Goal: Transaction & Acquisition: Purchase product/service

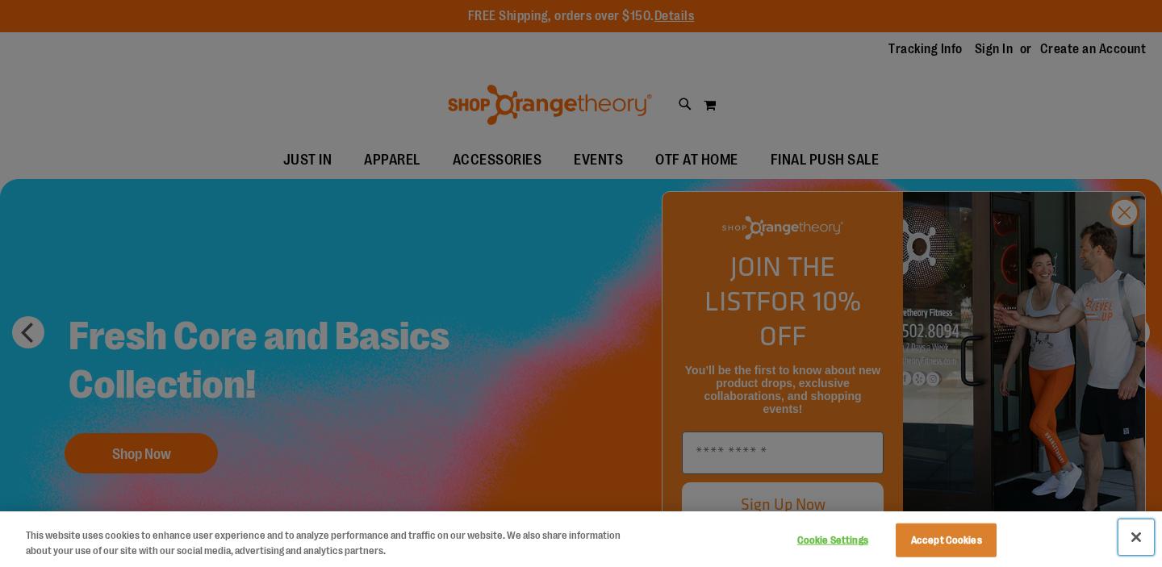
click at [1140, 542] on button "Close" at bounding box center [1136, 538] width 36 height 36
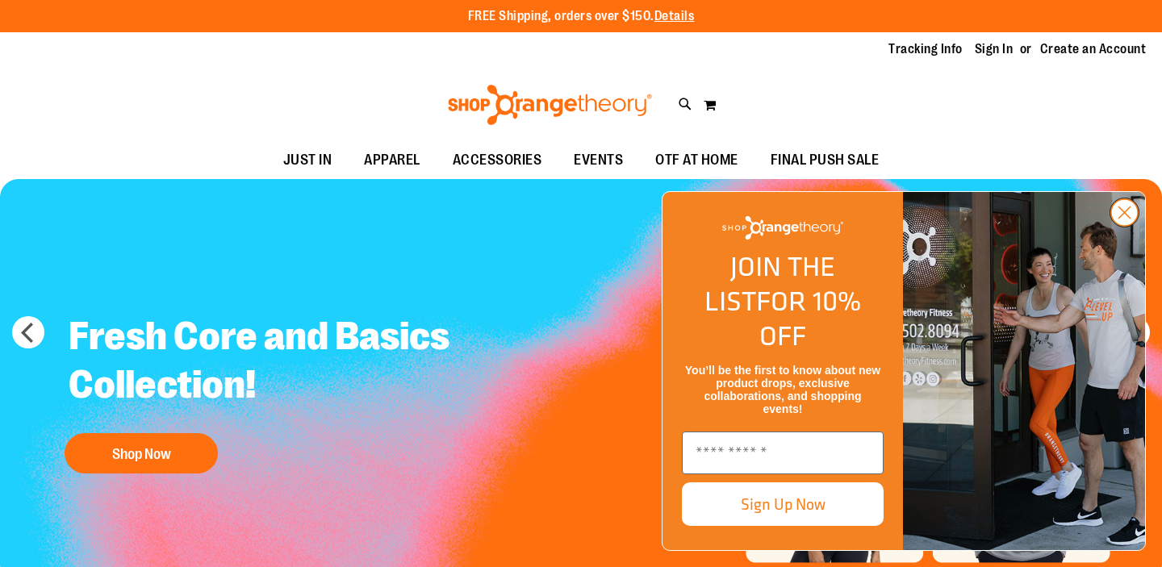
click at [1128, 226] on circle "Close dialog" at bounding box center [1124, 212] width 27 height 27
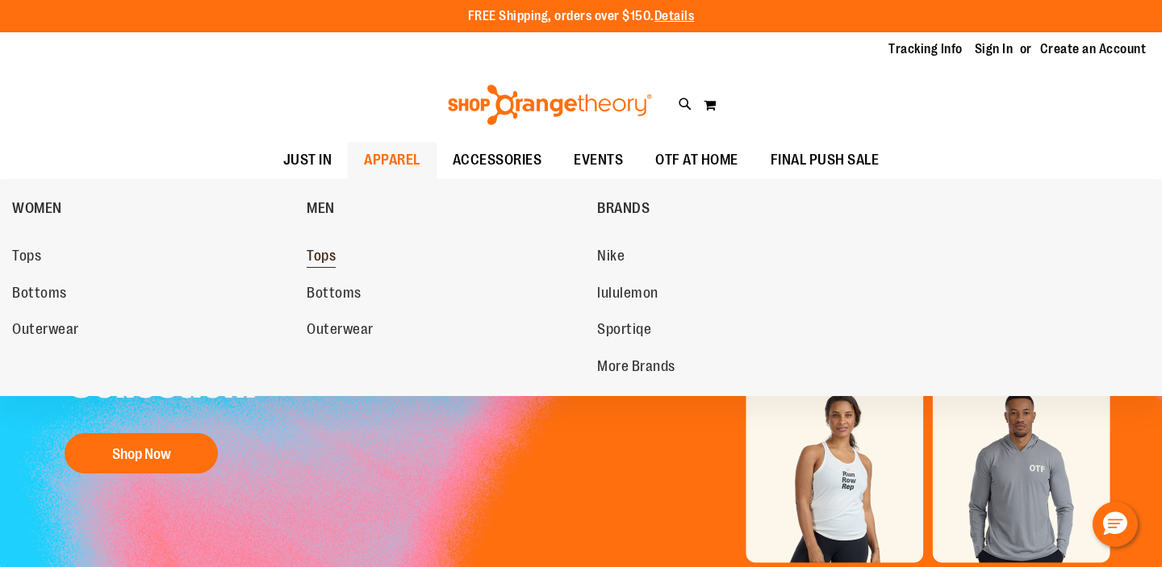
click at [320, 255] on span "Tops" at bounding box center [321, 258] width 29 height 20
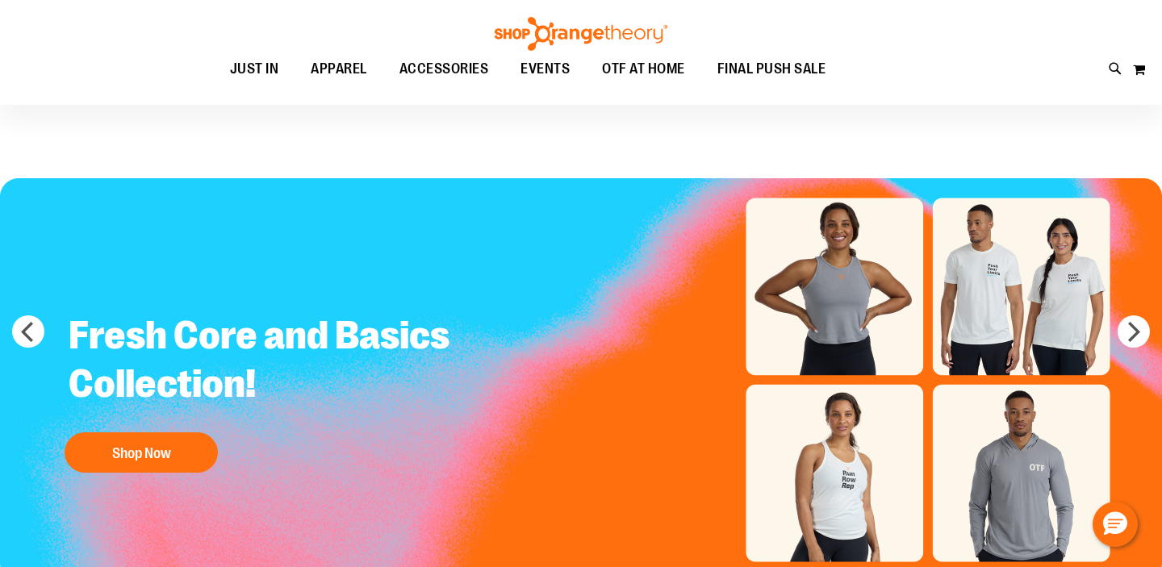
scroll to position [182, 0]
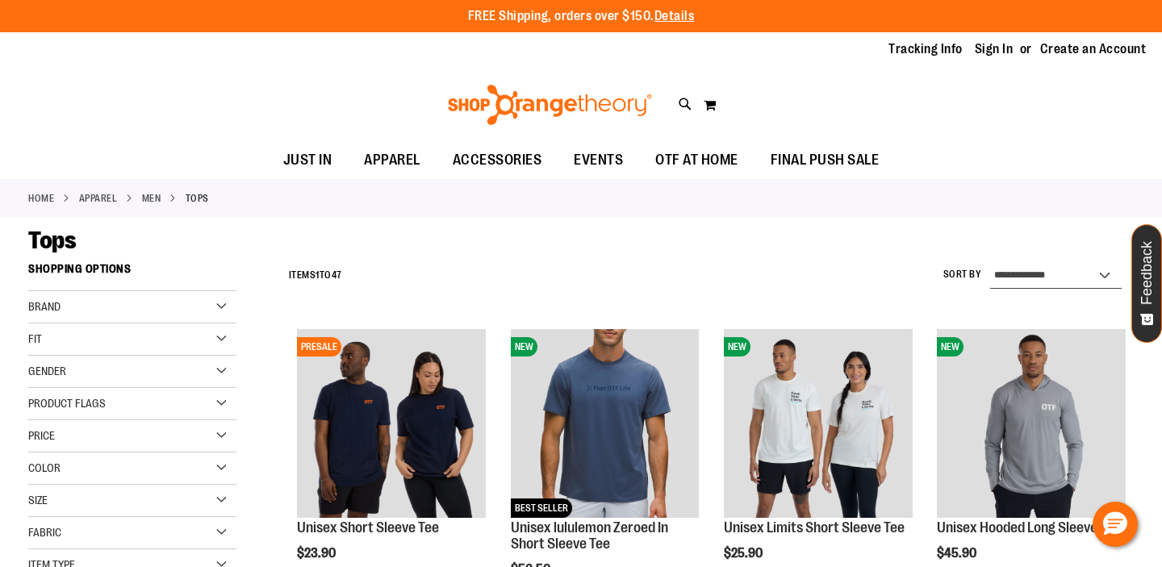
click at [1016, 274] on select "**********" at bounding box center [1056, 276] width 132 height 26
click at [990, 263] on select "**********" at bounding box center [1056, 276] width 132 height 26
click at [215, 301] on div "Brand" at bounding box center [132, 307] width 208 height 32
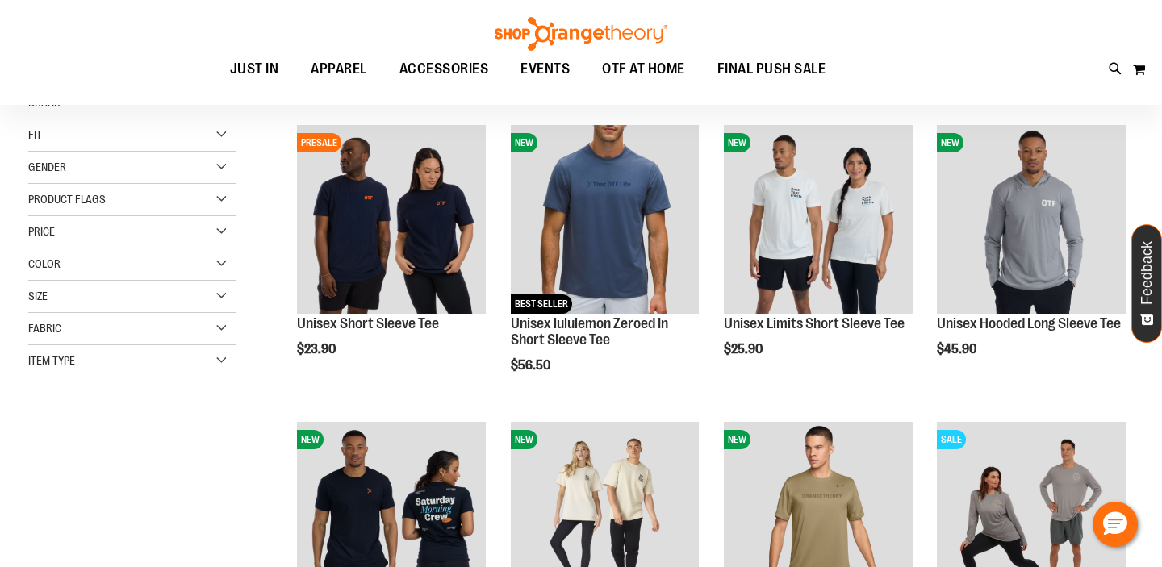
scroll to position [23, 0]
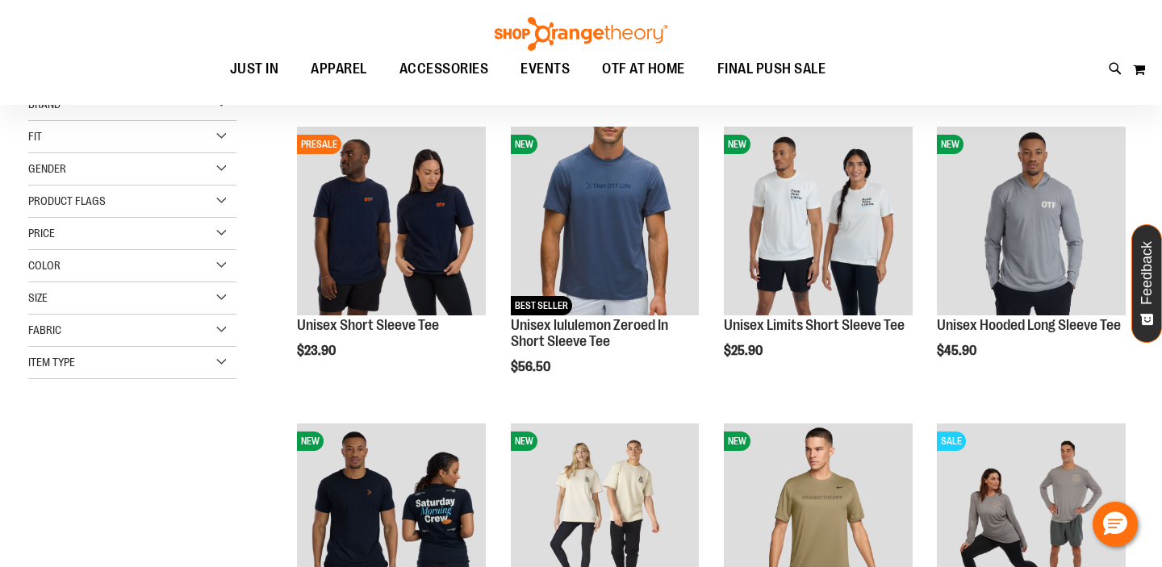
click at [221, 357] on div "Item Type" at bounding box center [132, 363] width 208 height 32
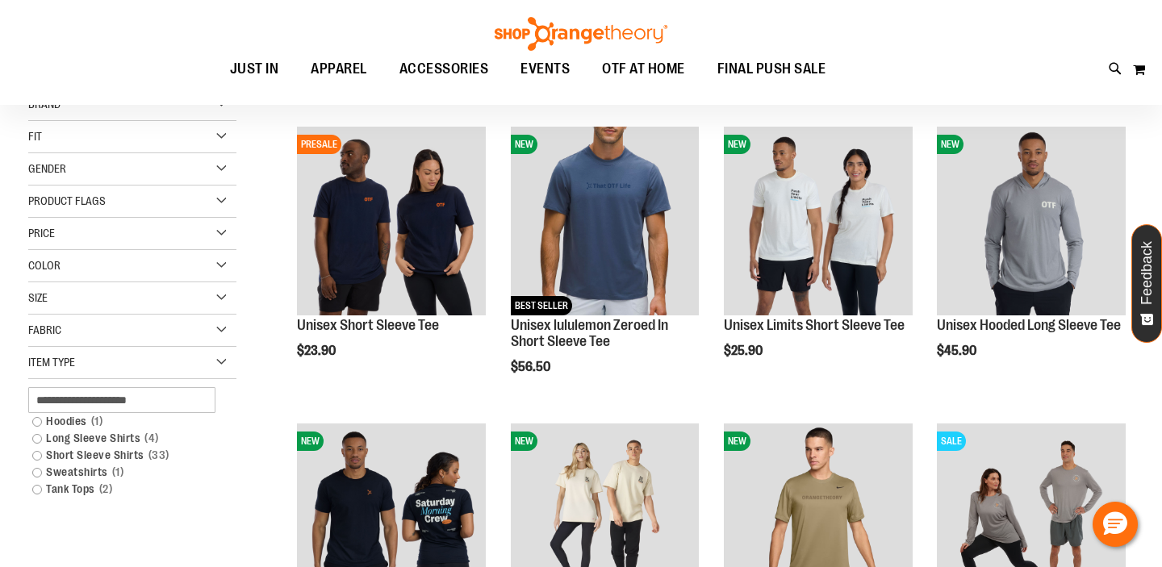
click at [221, 357] on div "Item Type" at bounding box center [132, 363] width 208 height 32
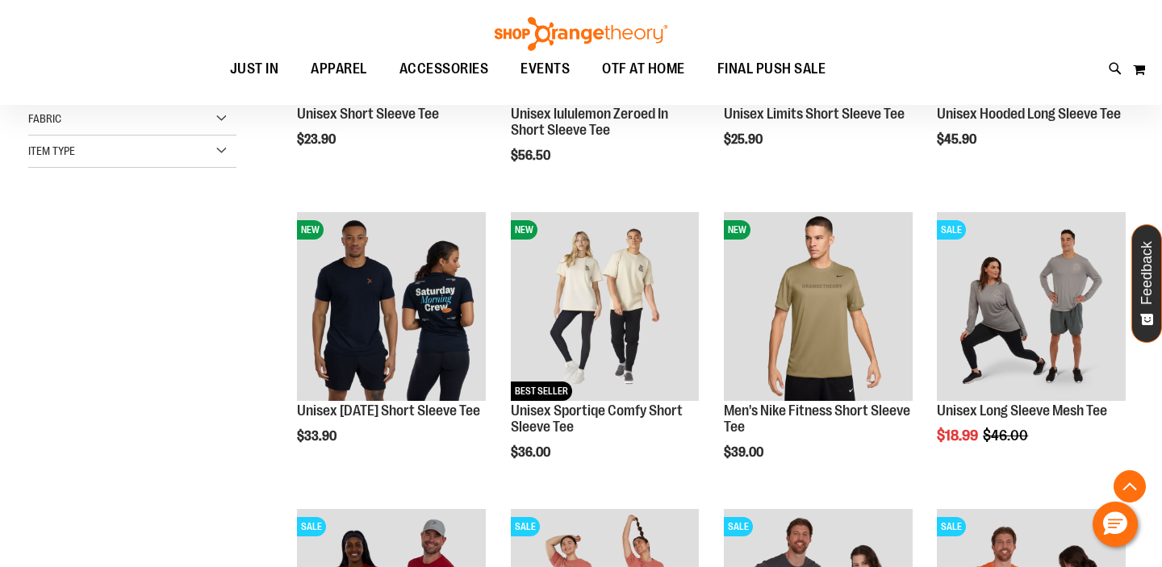
scroll to position [374, 0]
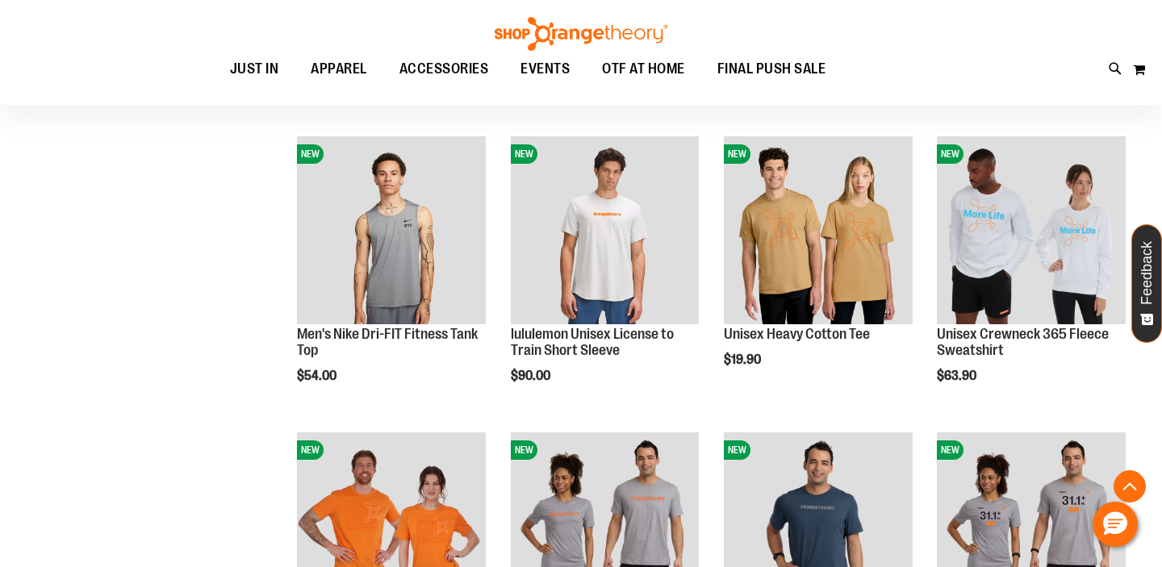
scroll to position [1309, 0]
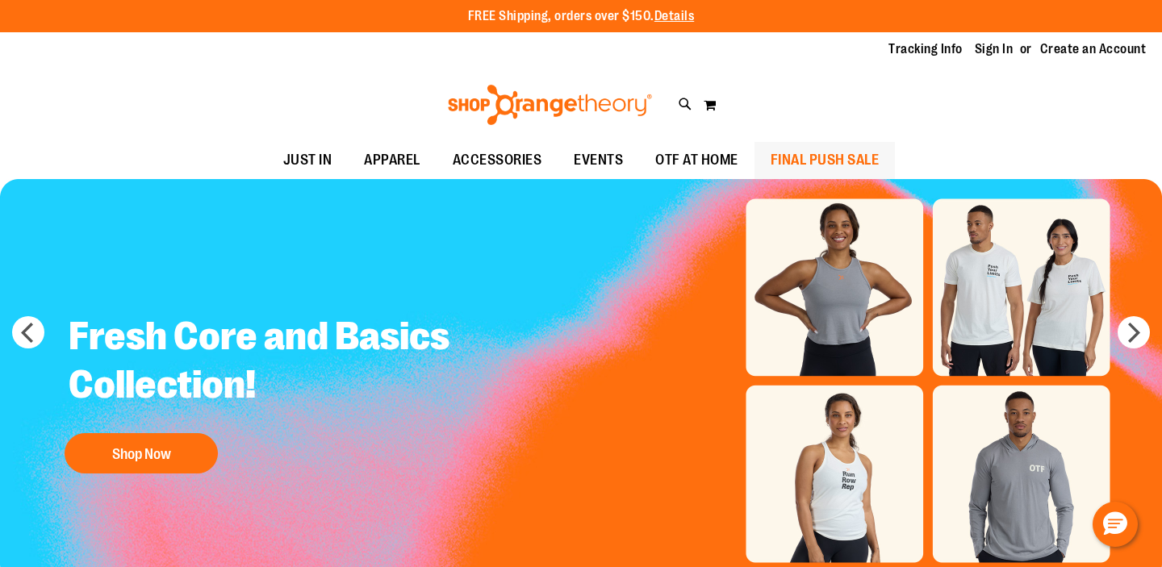
click at [854, 160] on span "FINAL PUSH SALE" at bounding box center [825, 160] width 109 height 36
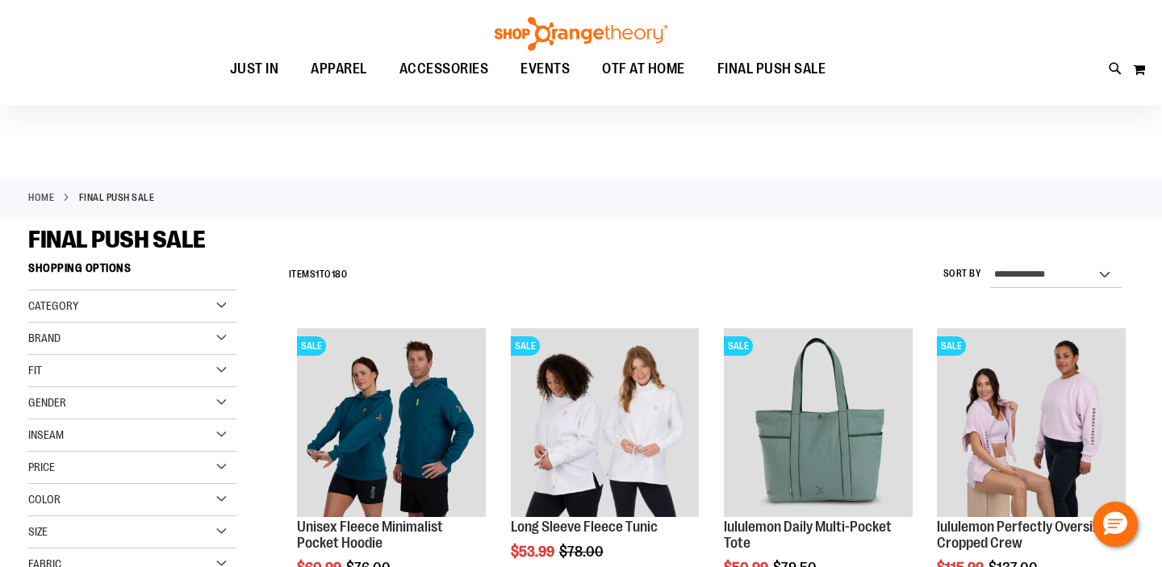
scroll to position [77, 0]
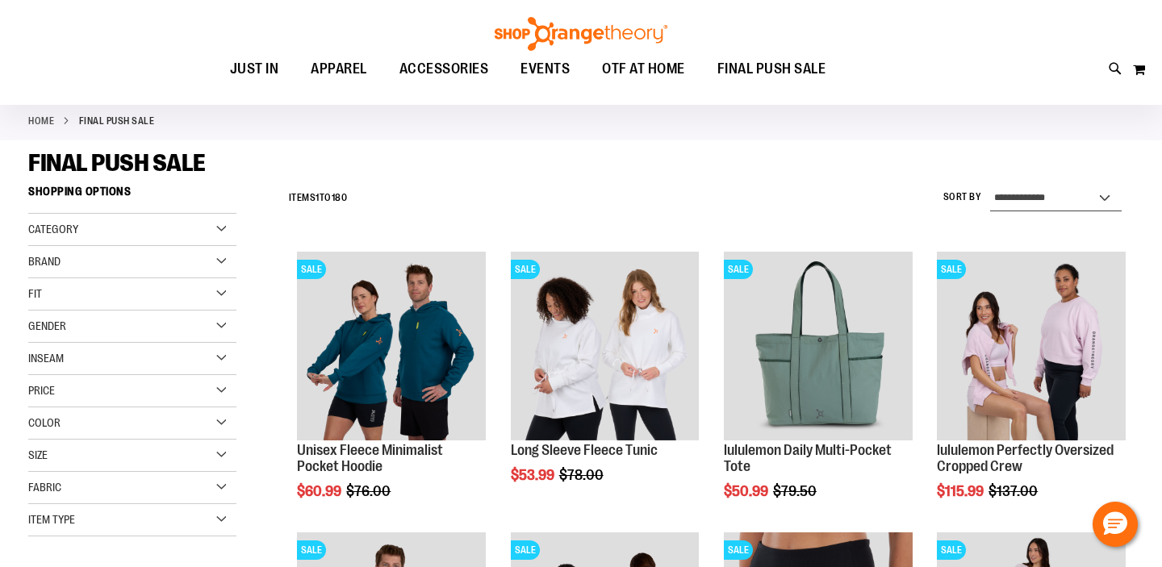
click at [1072, 198] on select "**********" at bounding box center [1056, 199] width 132 height 26
select select "*********"
click at [990, 186] on select "**********" at bounding box center [1056, 199] width 132 height 26
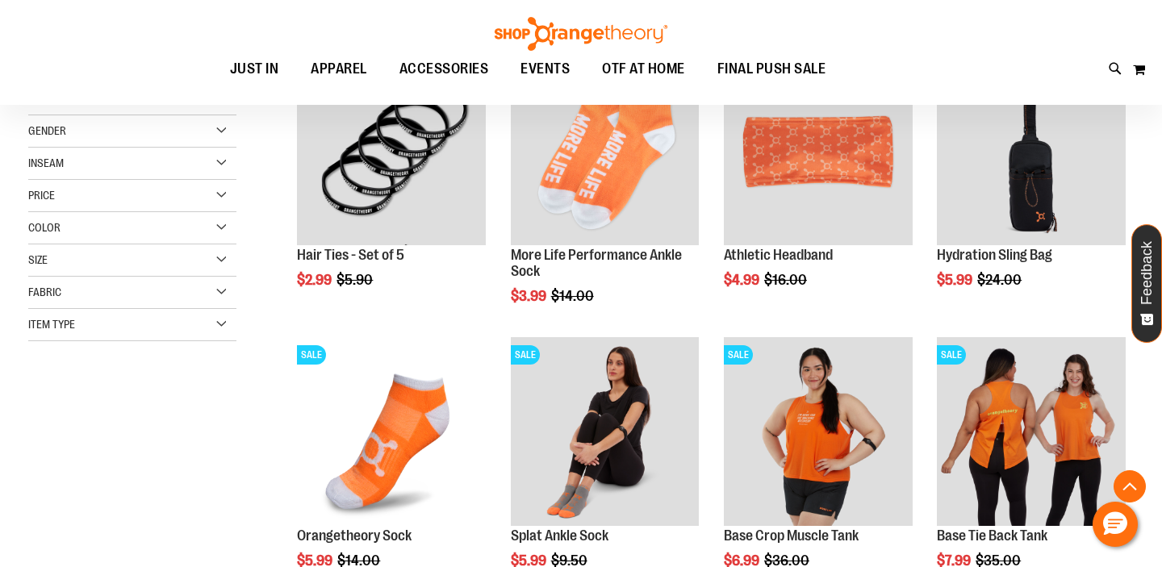
scroll to position [402, 0]
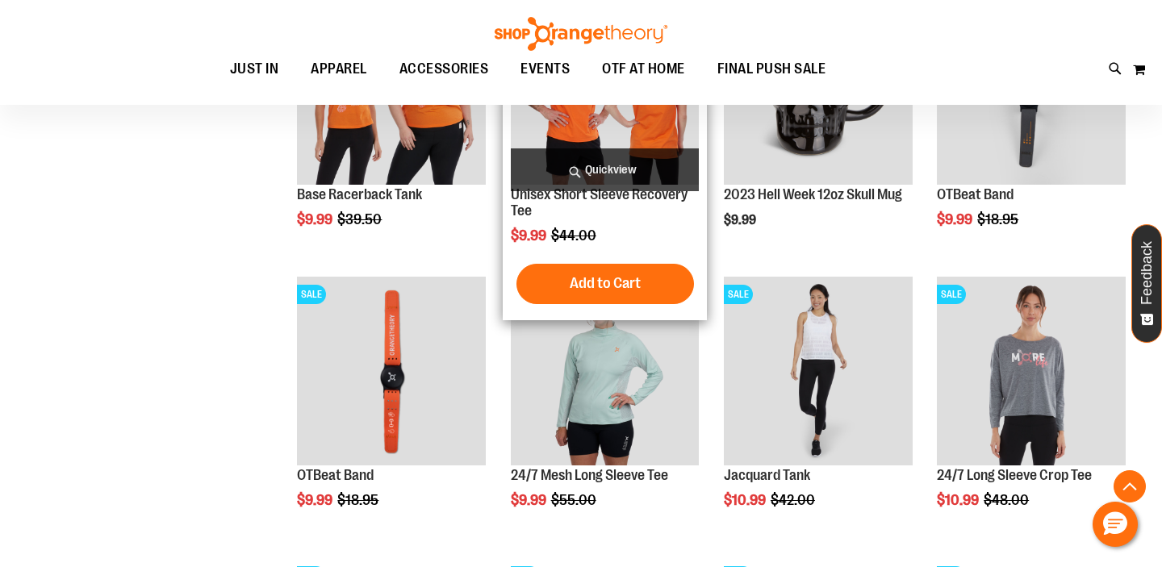
scroll to position [1176, 0]
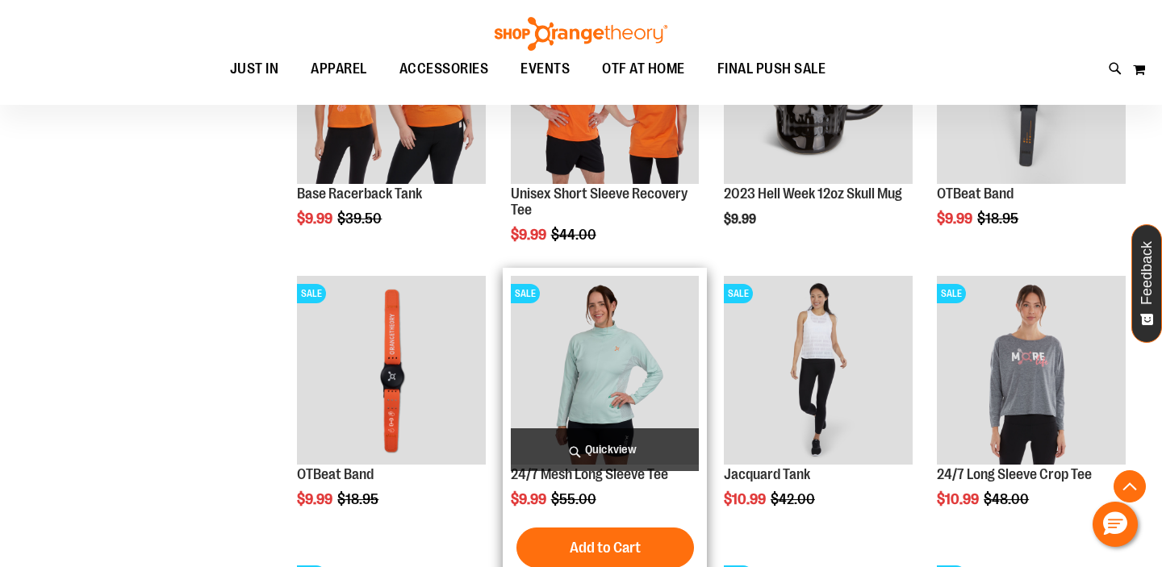
click at [560, 374] on img "product" at bounding box center [605, 370] width 189 height 189
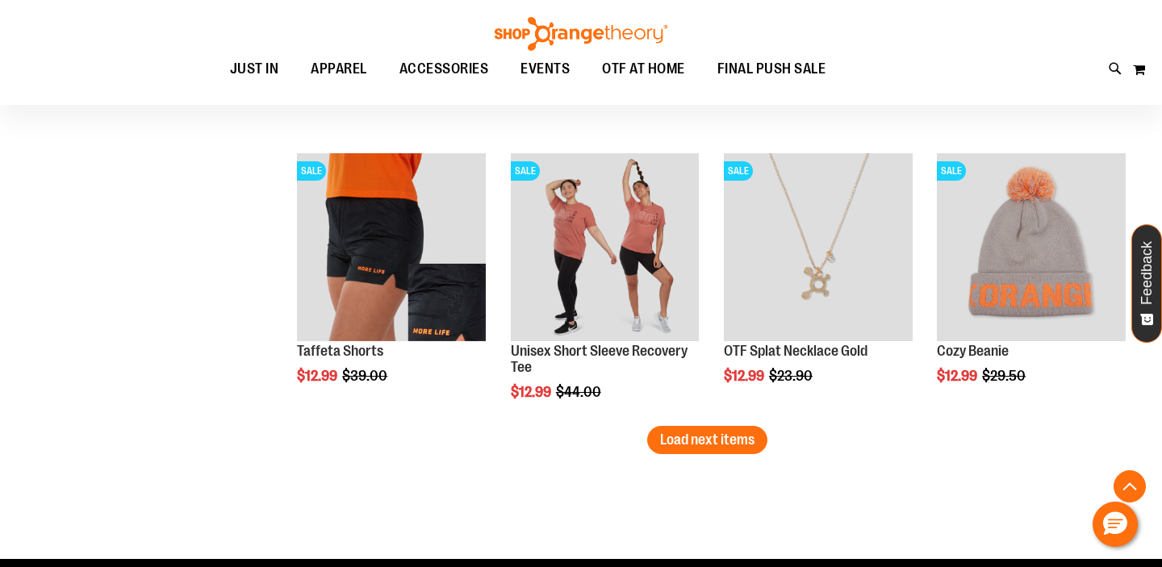
scroll to position [2423, 0]
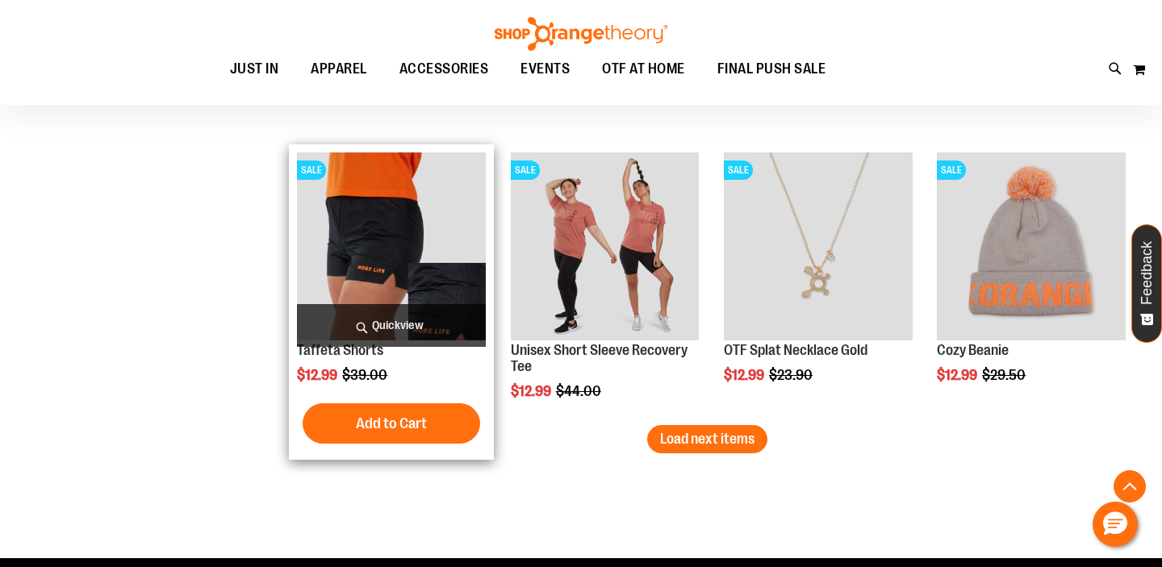
click at [372, 250] on img "product" at bounding box center [391, 247] width 189 height 189
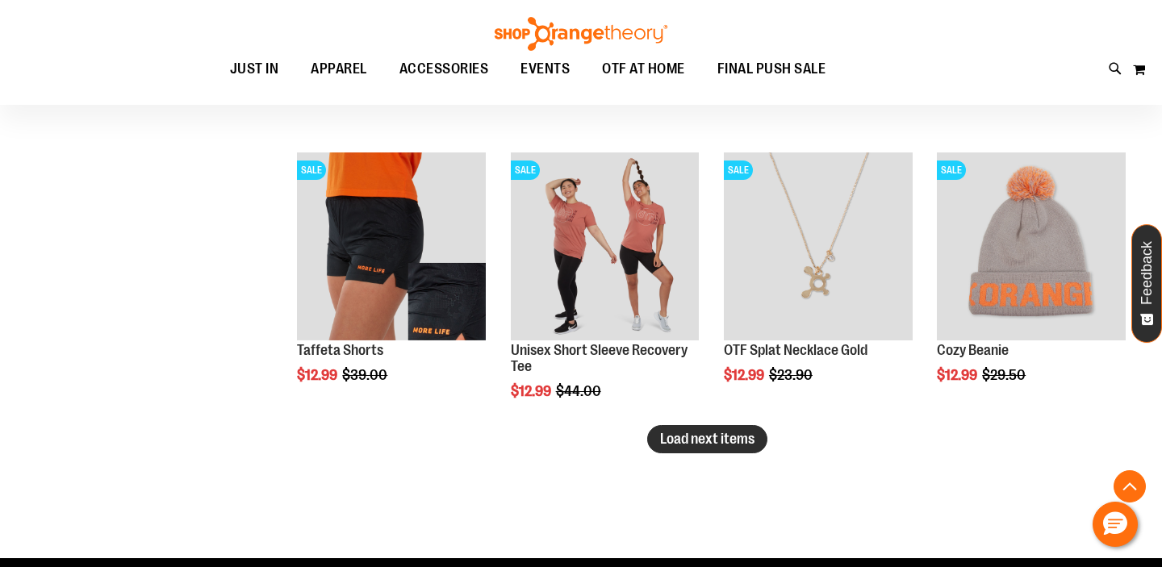
click at [742, 435] on span "Load next items" at bounding box center [707, 439] width 94 height 16
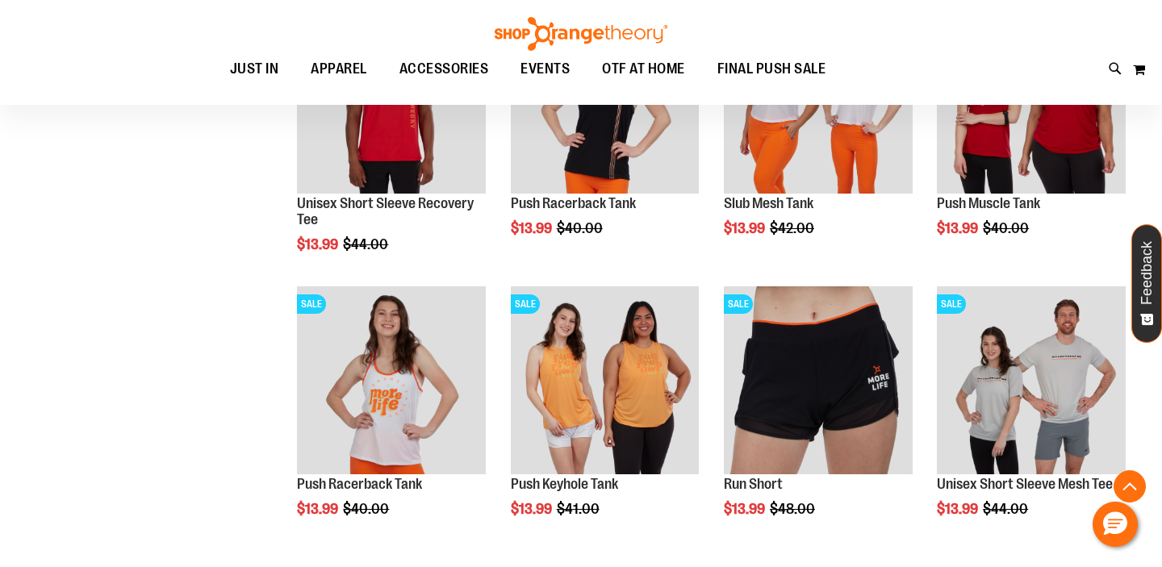
scroll to position [2876, 0]
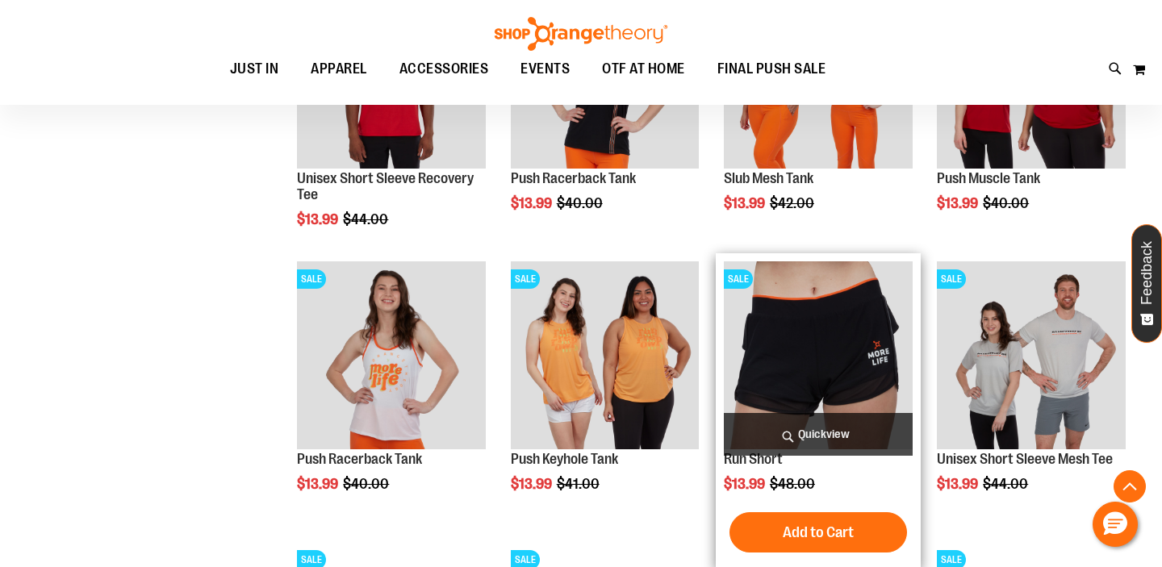
click at [804, 370] on img "product" at bounding box center [818, 355] width 189 height 189
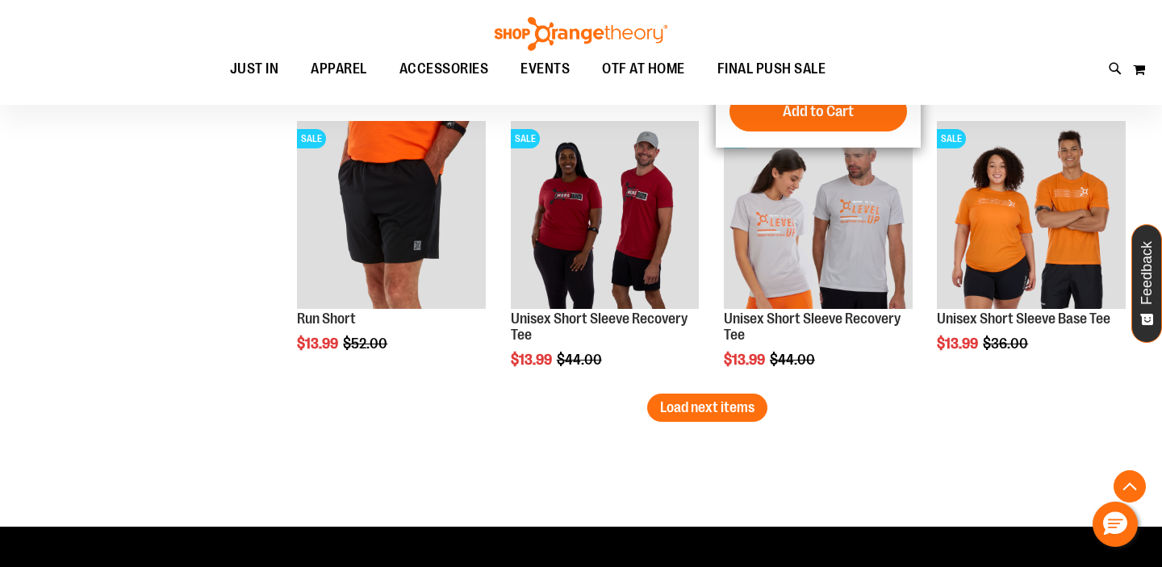
scroll to position [3304, 0]
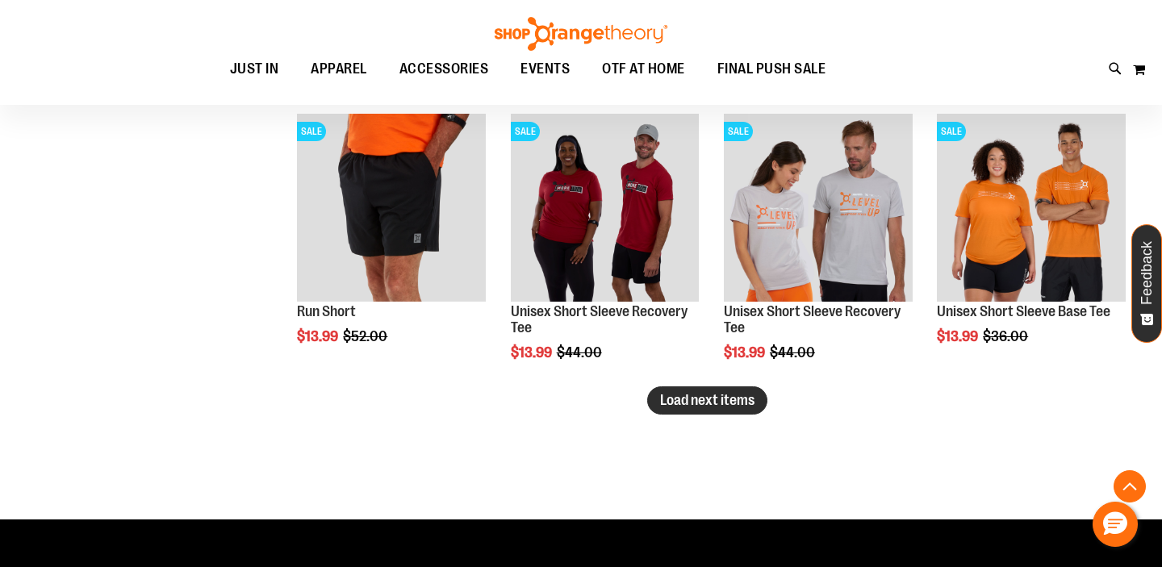
click at [683, 396] on span "Load next items" at bounding box center [707, 400] width 94 height 16
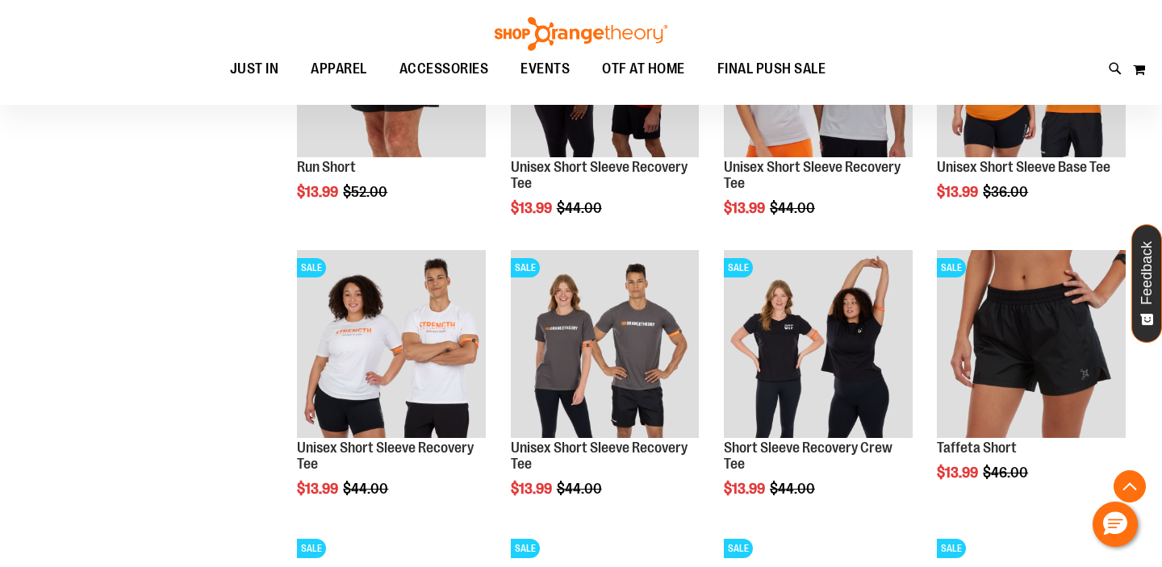
scroll to position [3461, 0]
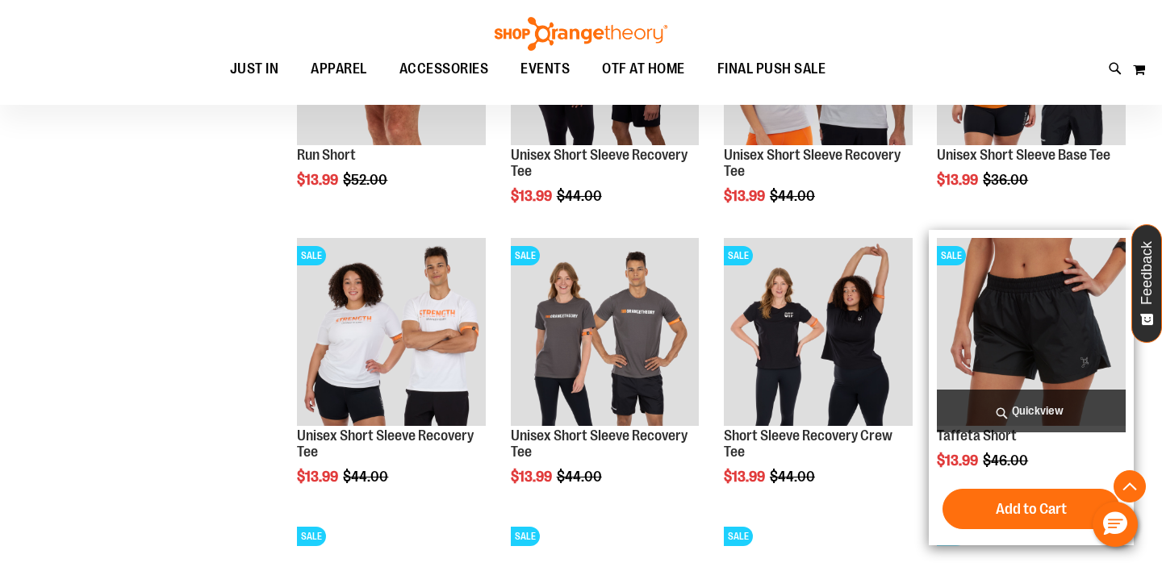
click at [1013, 321] on img "product" at bounding box center [1031, 332] width 189 height 189
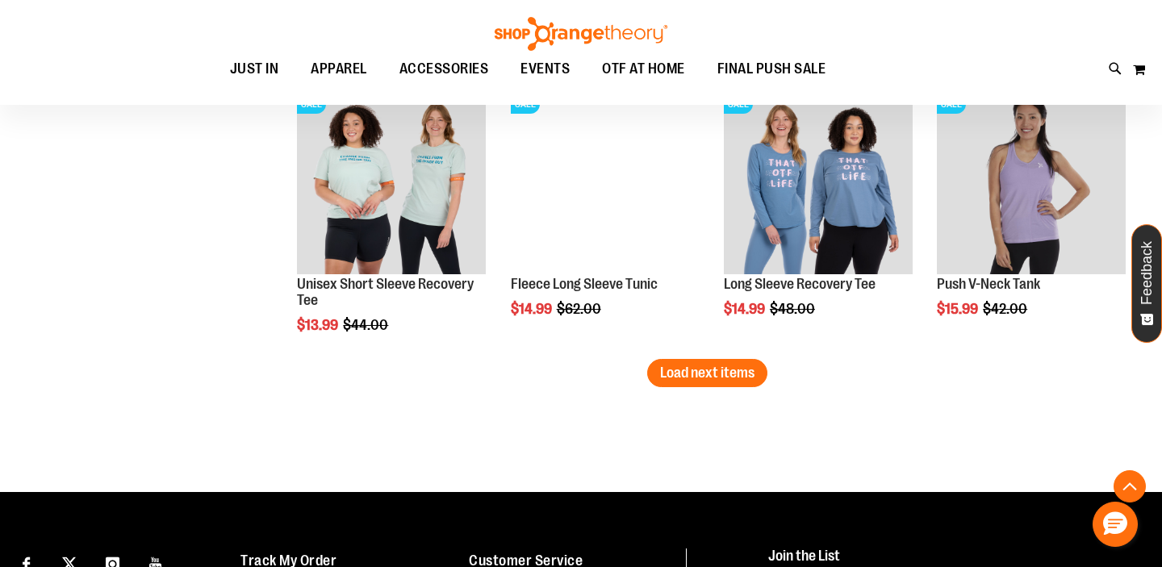
scroll to position [4180, 0]
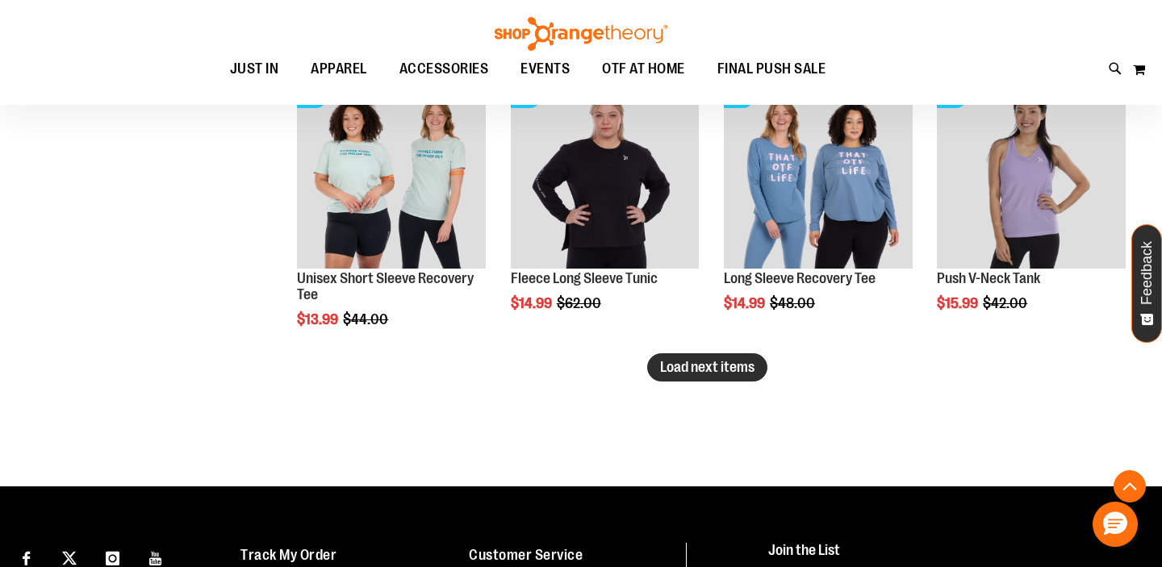
click at [752, 362] on span "Load next items" at bounding box center [707, 367] width 94 height 16
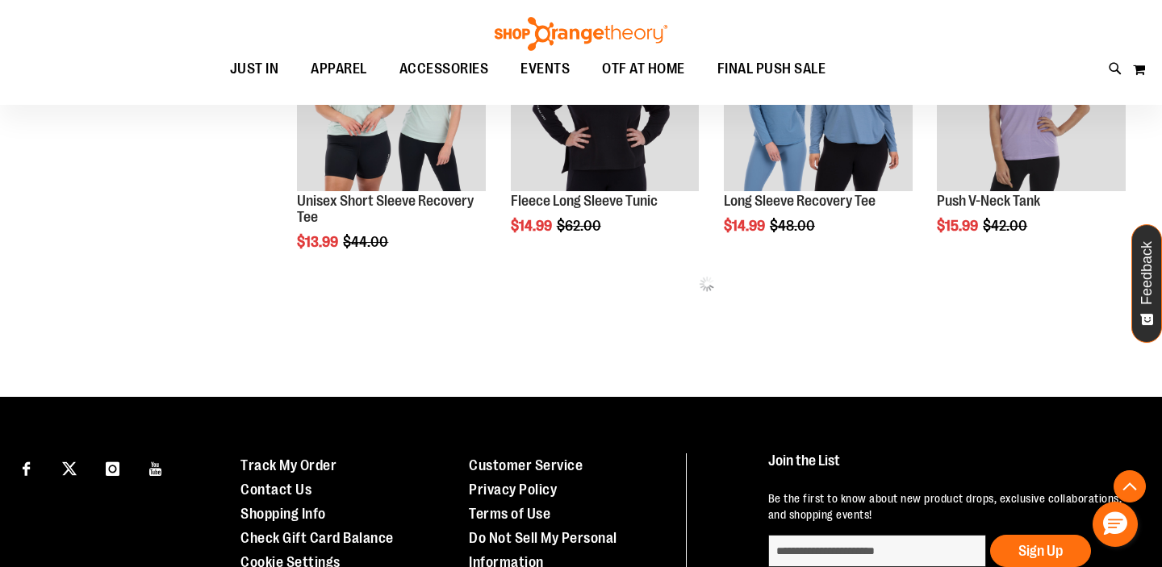
scroll to position [4248, 0]
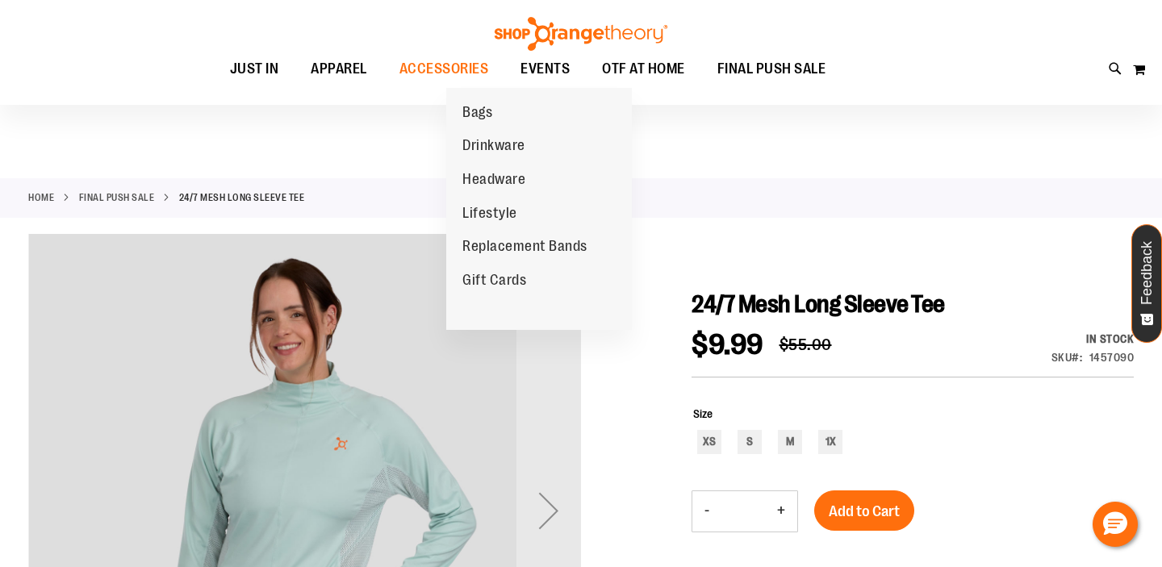
scroll to position [143, 0]
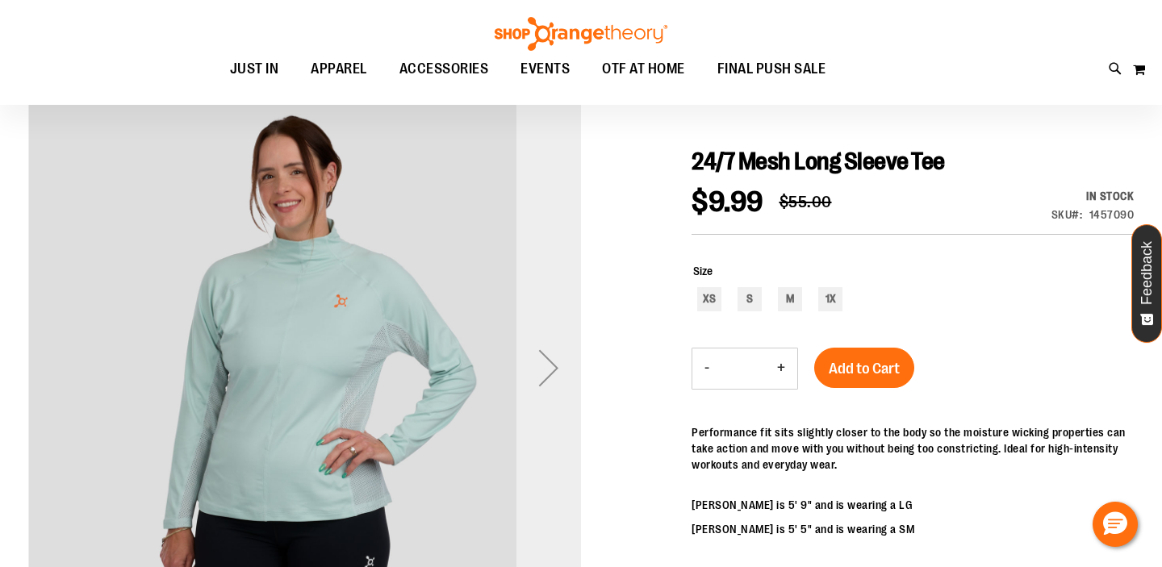
click at [546, 365] on div "Next" at bounding box center [548, 368] width 65 height 65
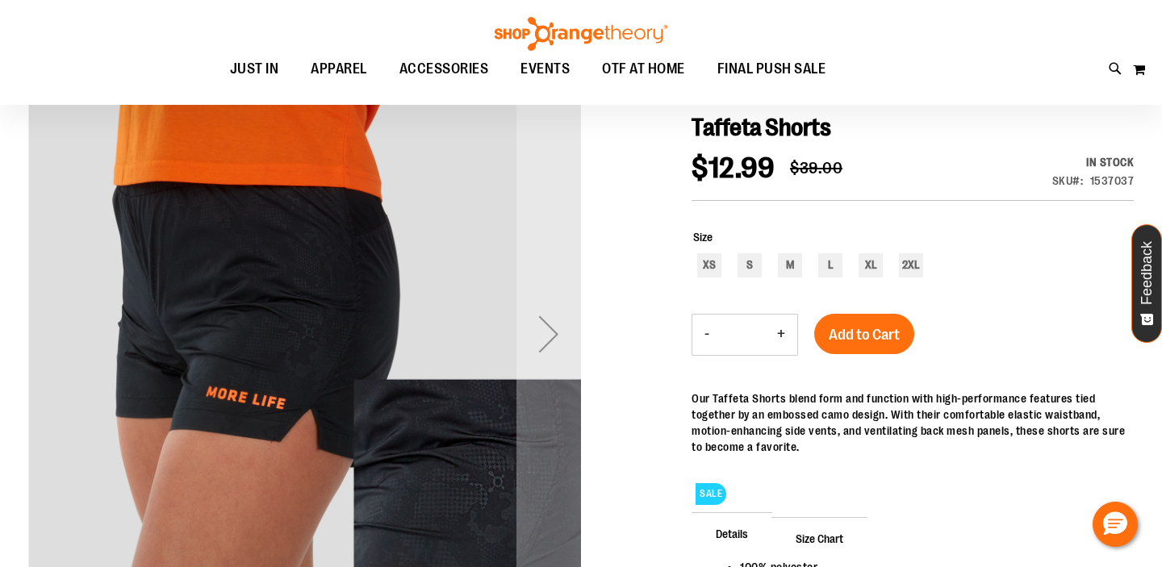
scroll to position [182, 0]
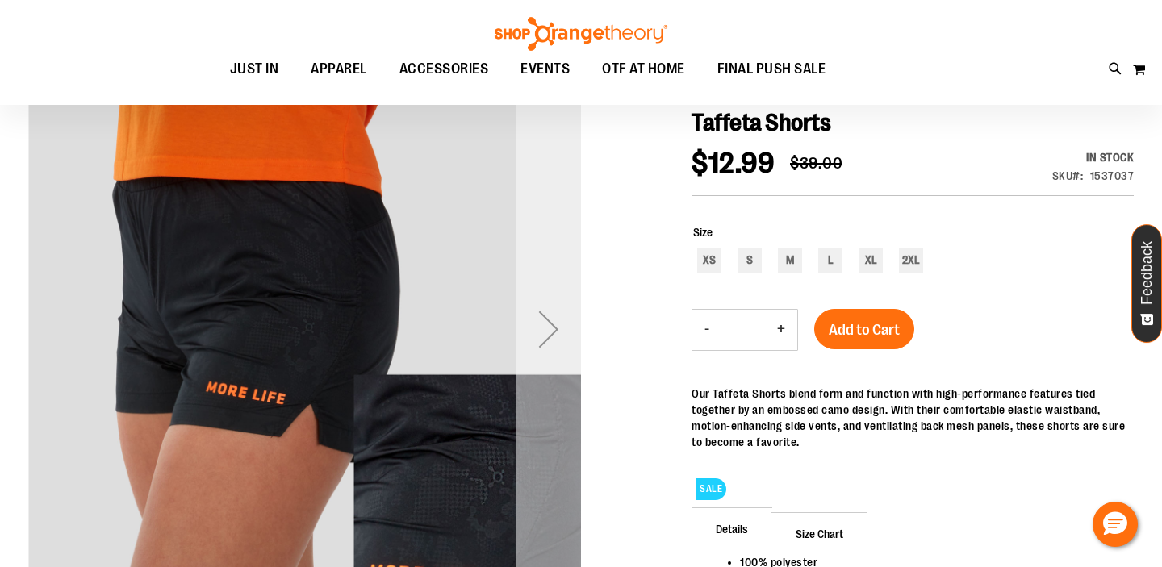
click at [551, 324] on div "Next" at bounding box center [548, 329] width 65 height 65
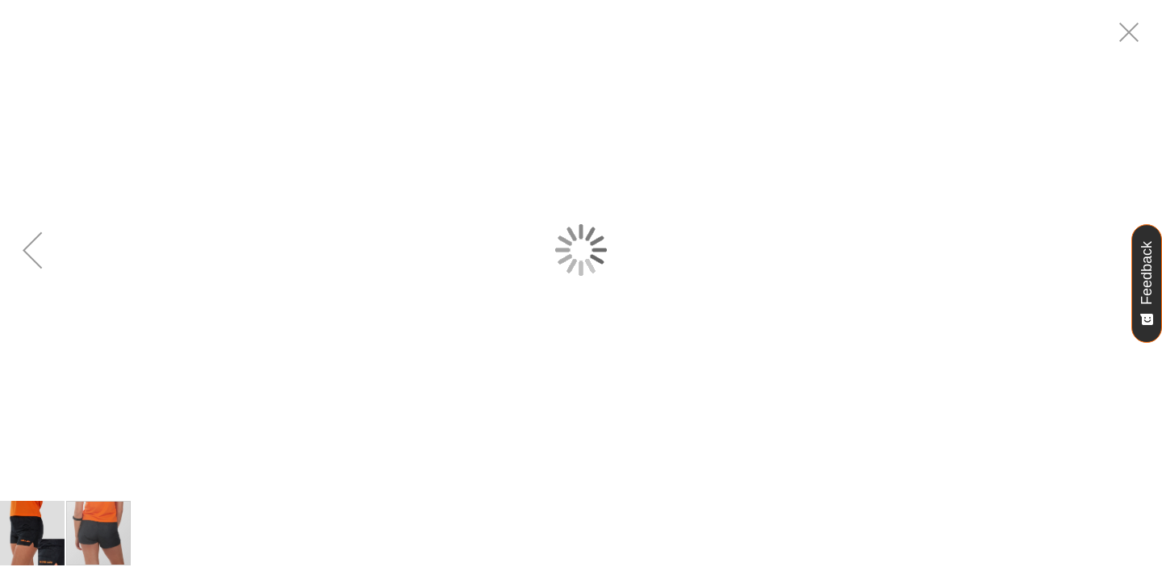
scroll to position [0, 0]
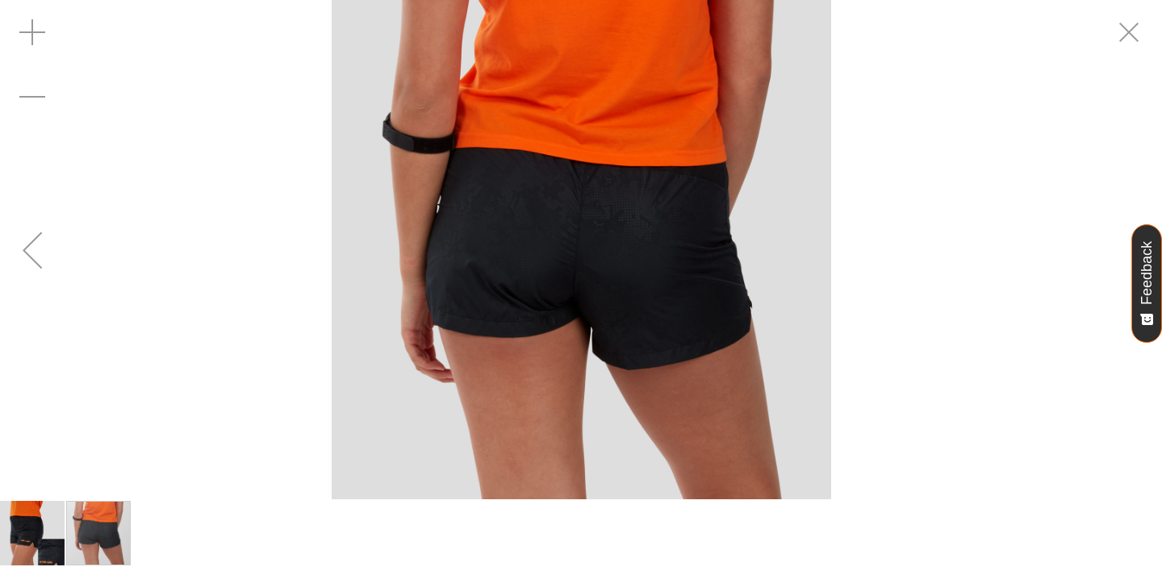
click at [46, 253] on div "Previous" at bounding box center [32, 250] width 65 height 65
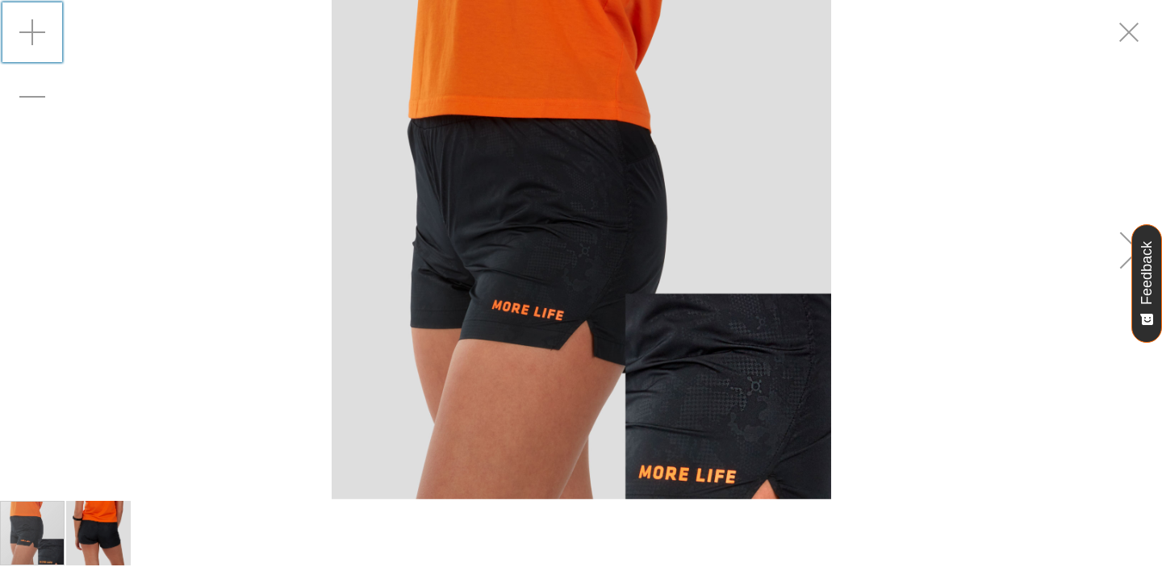
click at [32, 24] on div "Zoom in" at bounding box center [32, 32] width 65 height 65
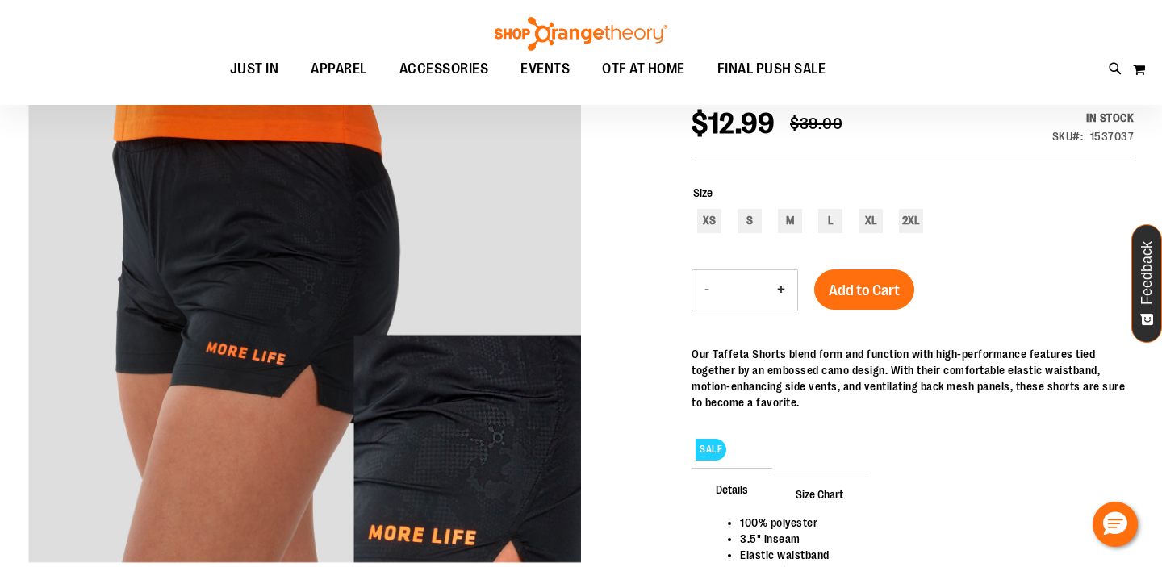
scroll to position [225, 0]
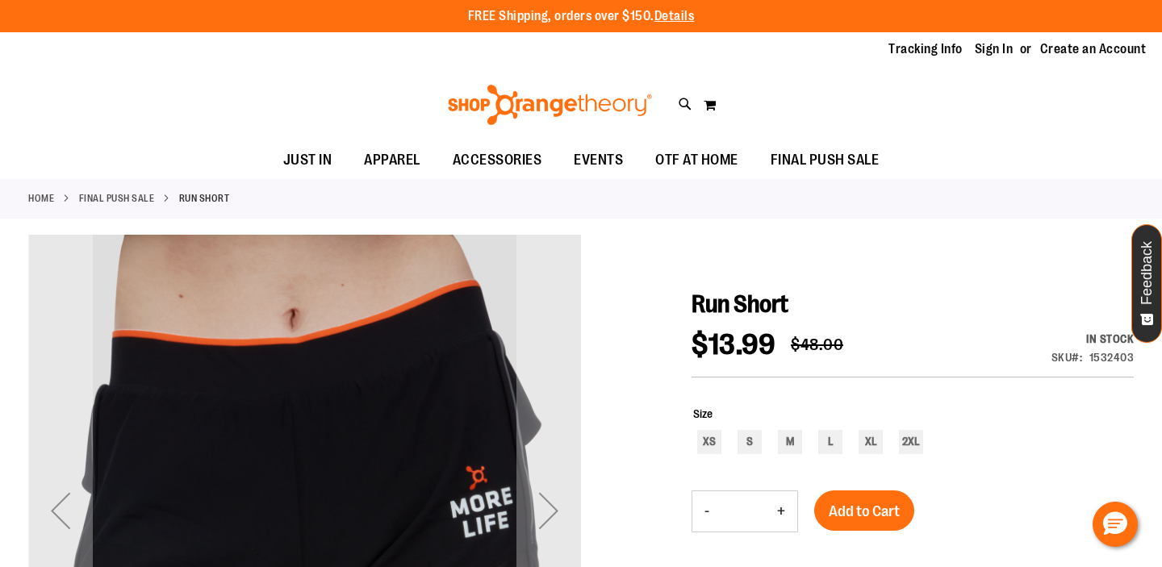
scroll to position [159, 0]
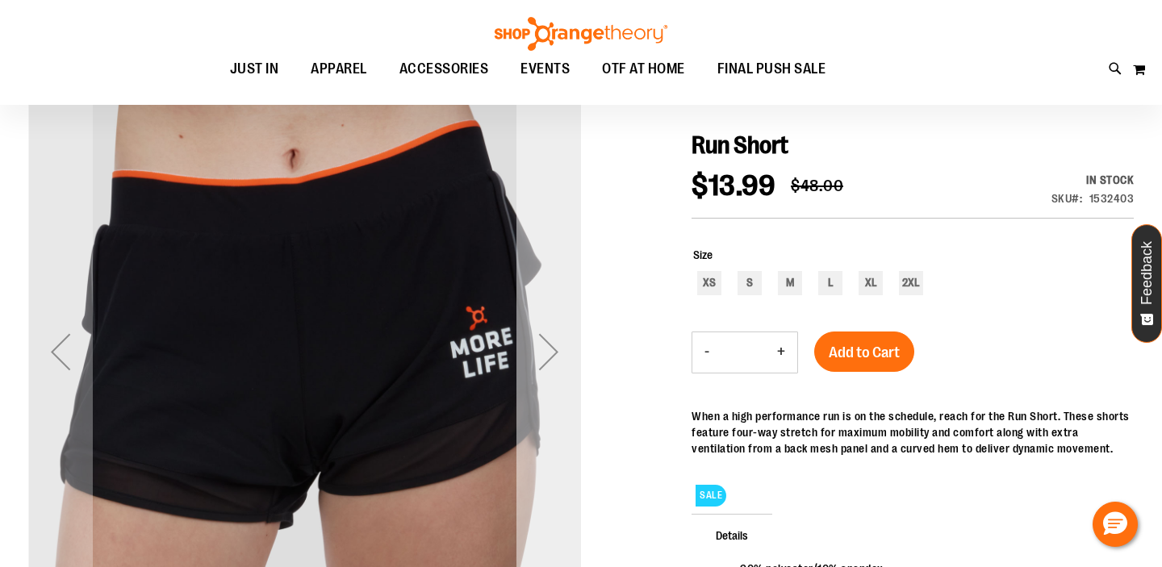
click at [548, 347] on div "Next" at bounding box center [548, 352] width 65 height 65
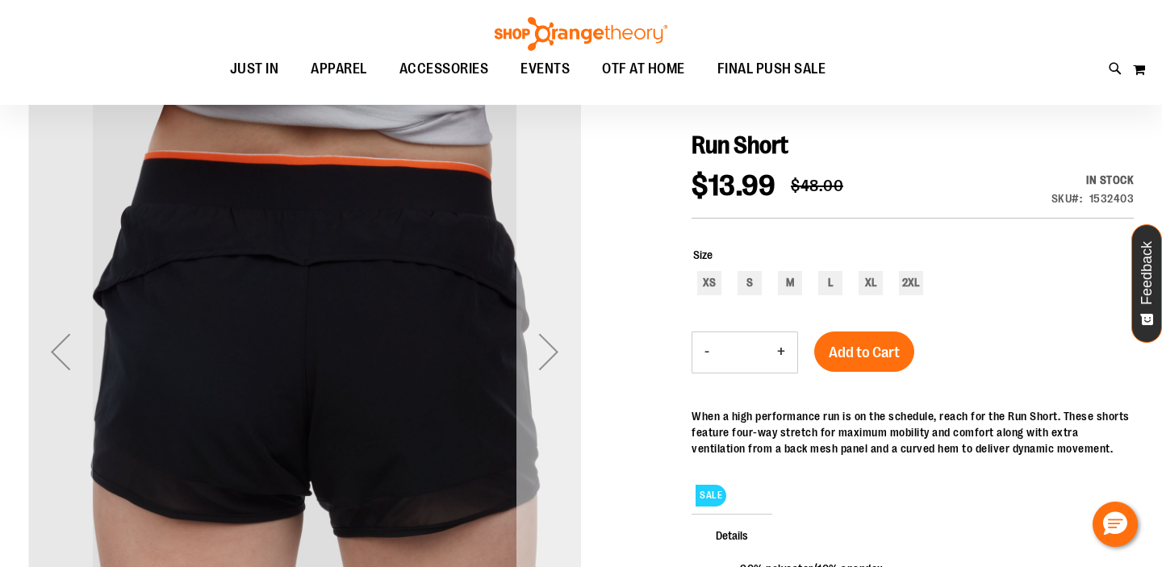
click at [546, 342] on div "Next" at bounding box center [548, 352] width 65 height 65
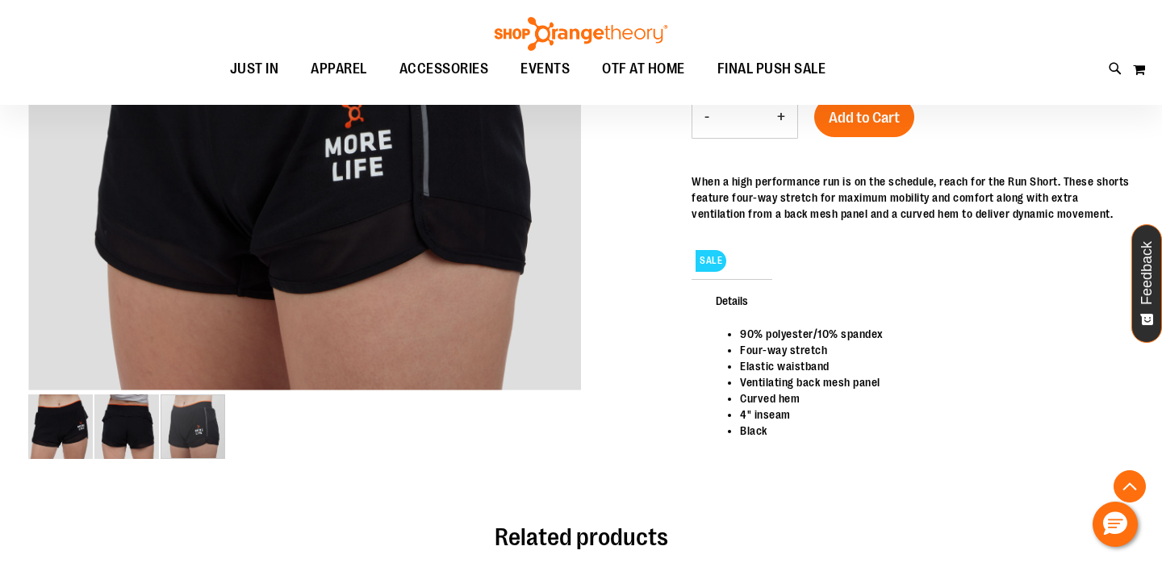
scroll to position [395, 0]
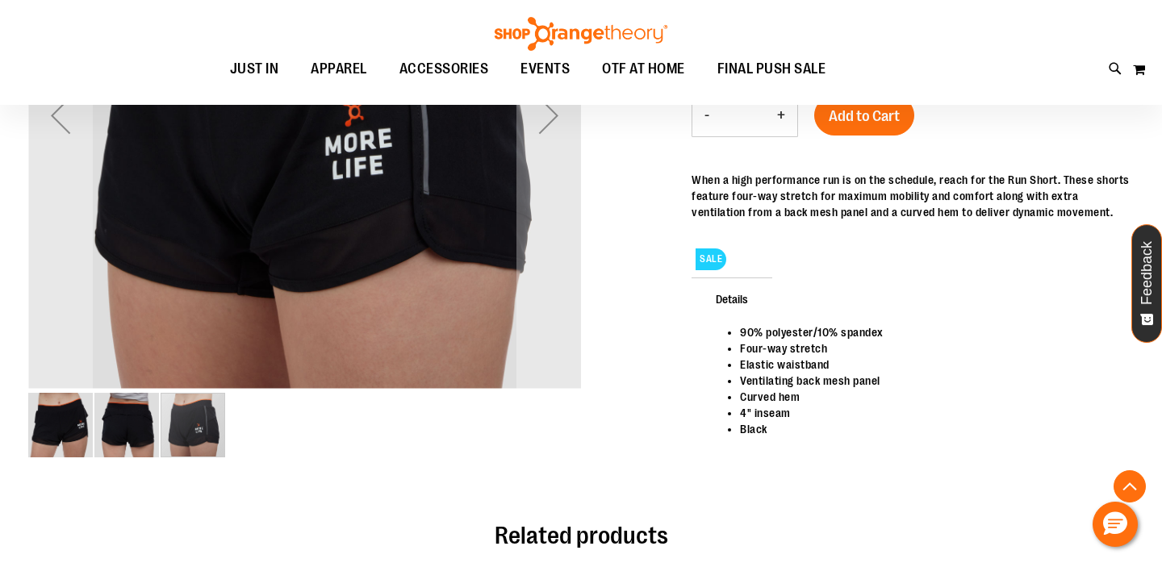
click at [133, 425] on img "image 2 of 3" at bounding box center [126, 425] width 65 height 65
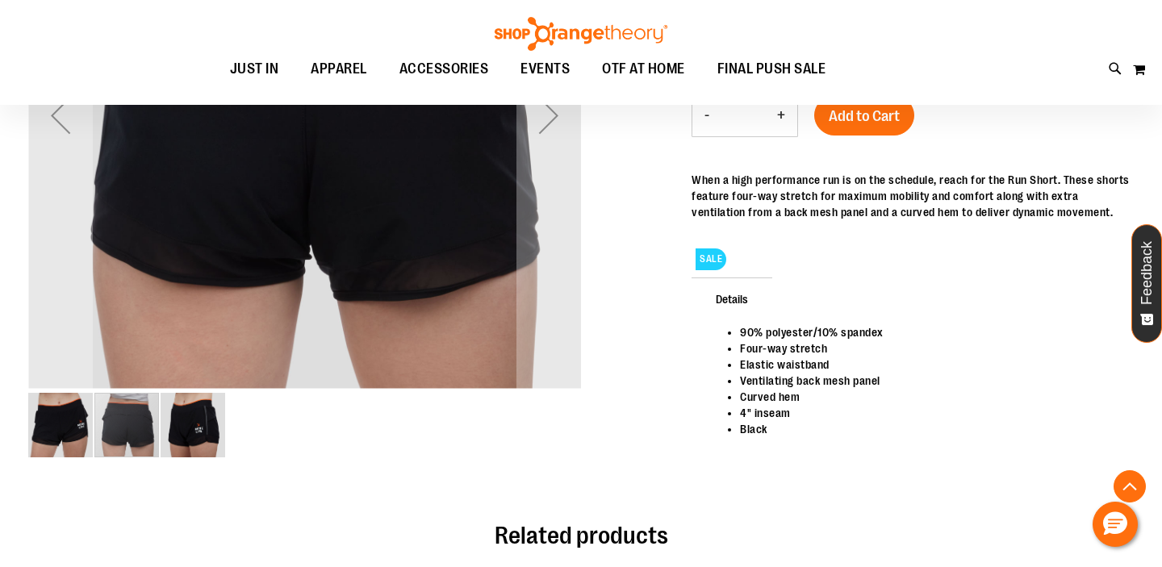
click at [191, 432] on img "image 3 of 3" at bounding box center [193, 425] width 65 height 65
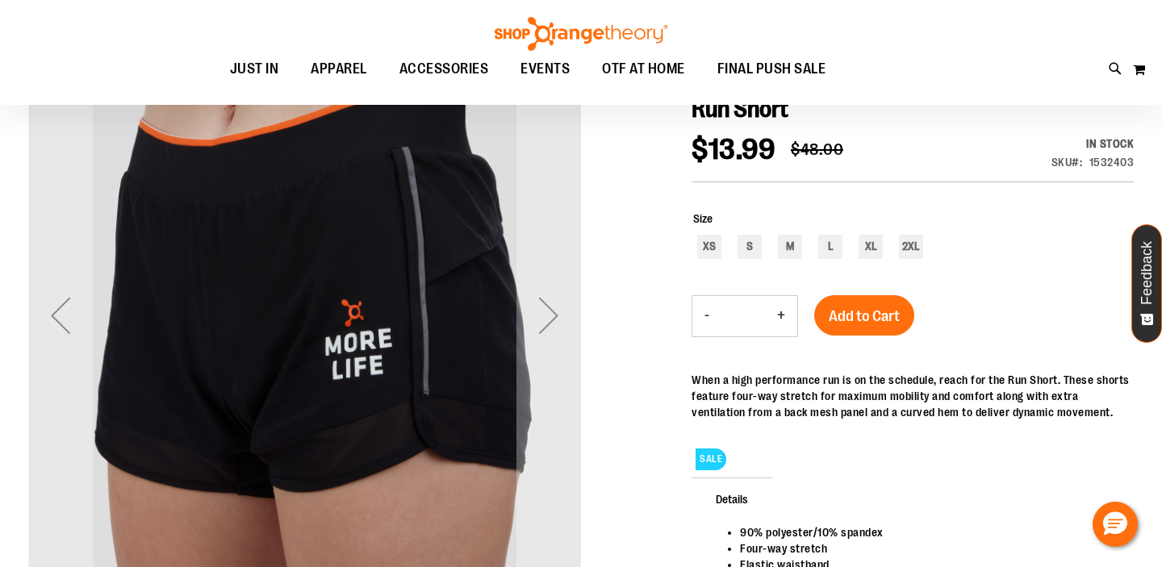
scroll to position [193, 0]
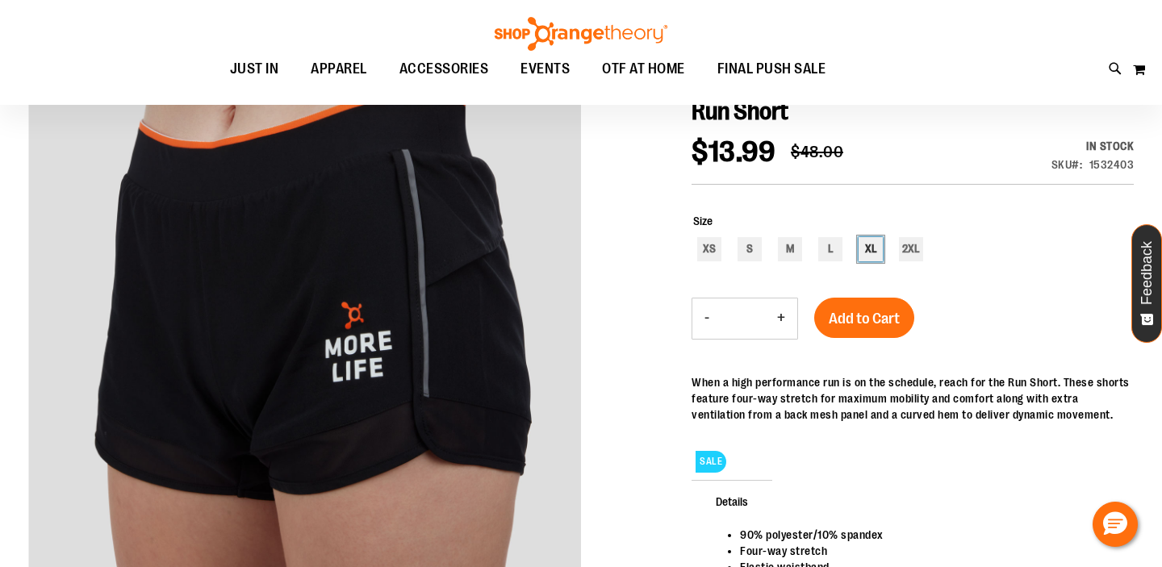
click at [871, 255] on div "XL" at bounding box center [871, 249] width 24 height 24
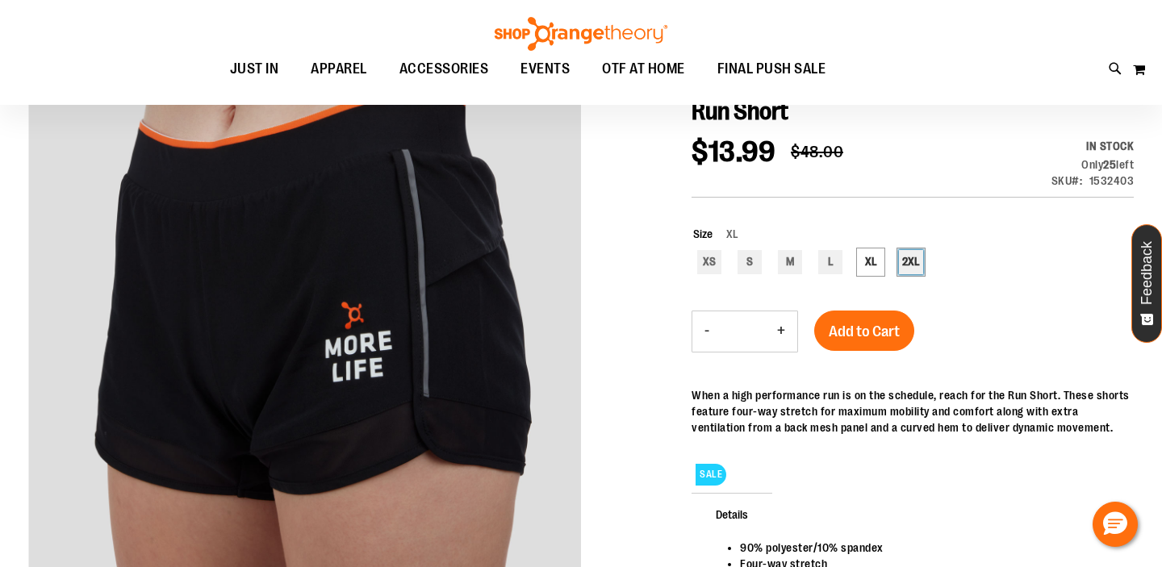
click at [913, 258] on div "2XL" at bounding box center [911, 262] width 24 height 24
type input "***"
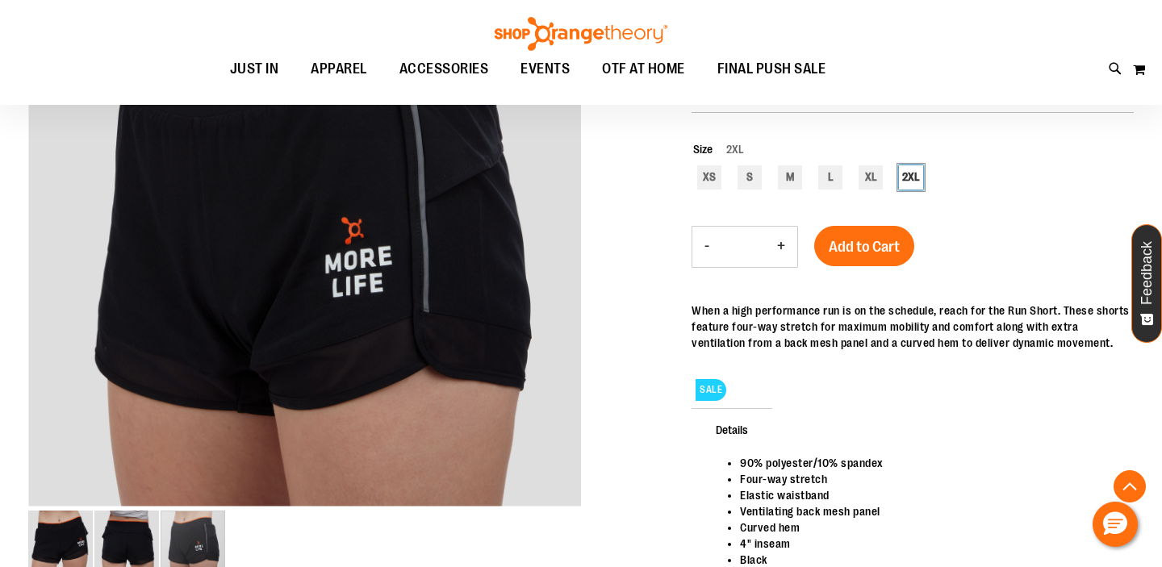
scroll to position [279, 0]
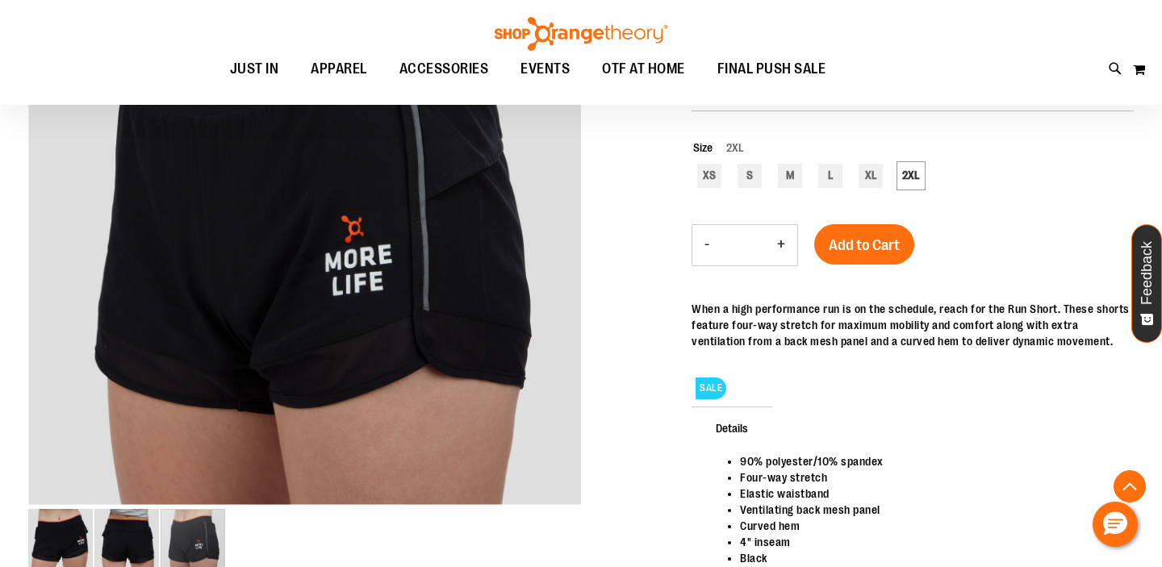
click at [717, 399] on span "SALE" at bounding box center [711, 389] width 31 height 22
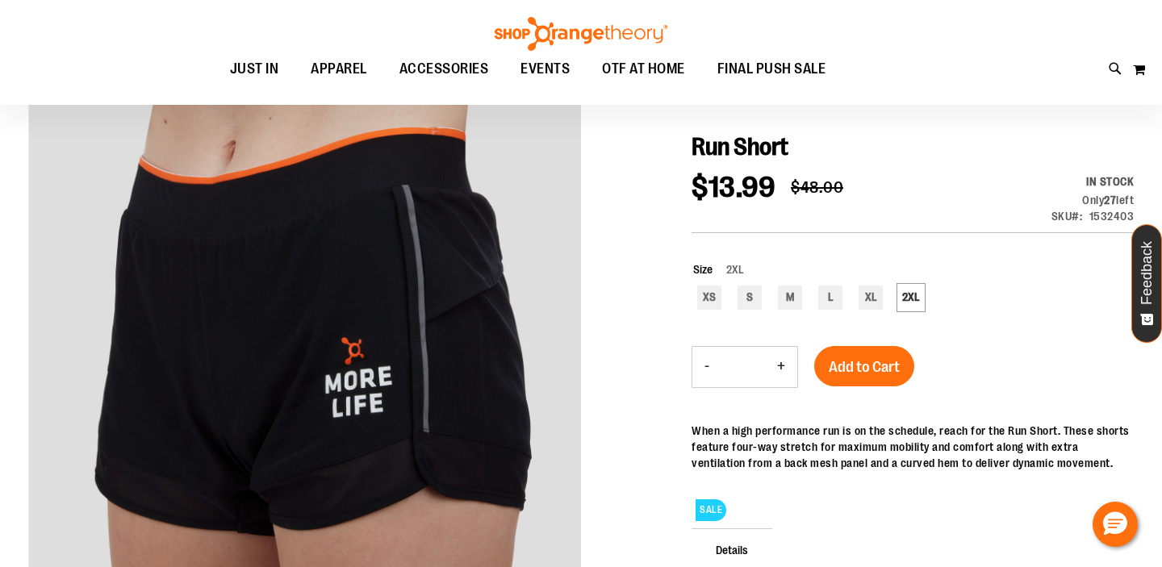
scroll to position [161, 0]
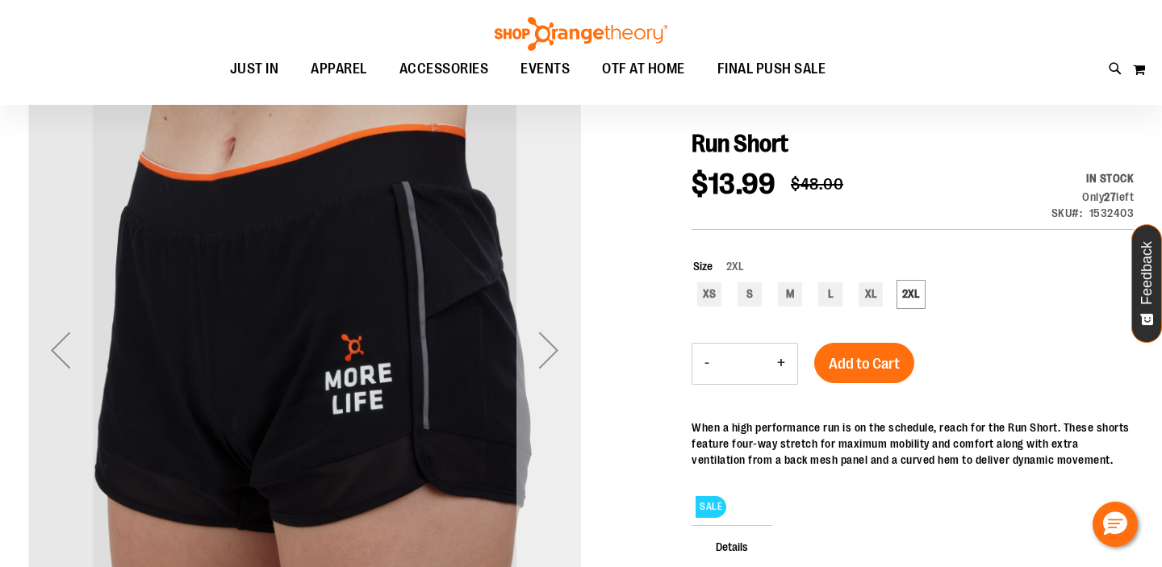
click at [550, 353] on div "Next" at bounding box center [548, 350] width 65 height 65
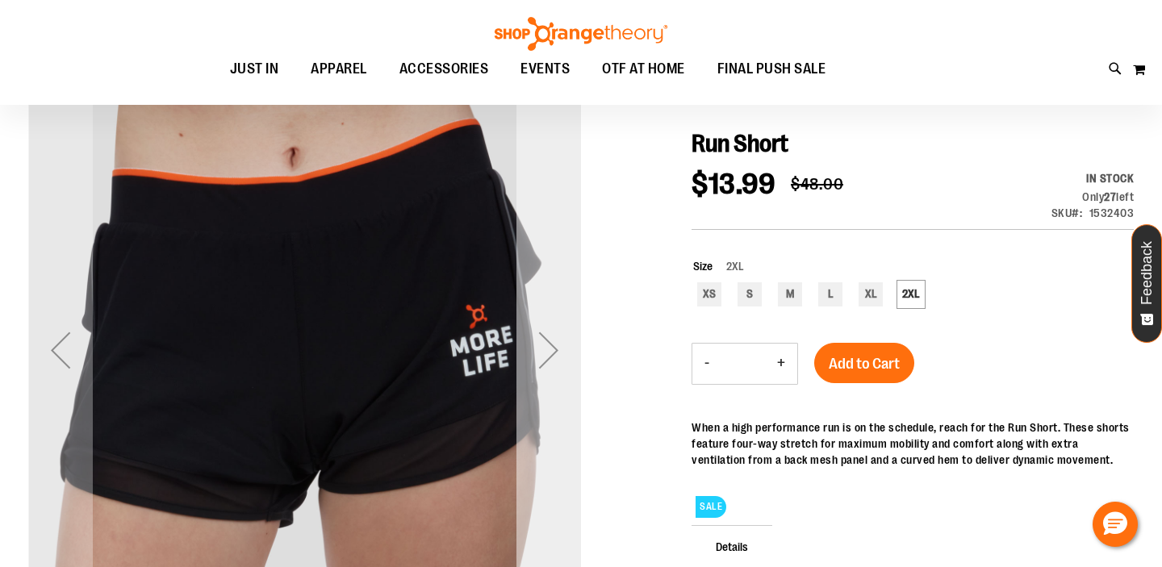
click at [550, 353] on div "Next" at bounding box center [548, 350] width 65 height 65
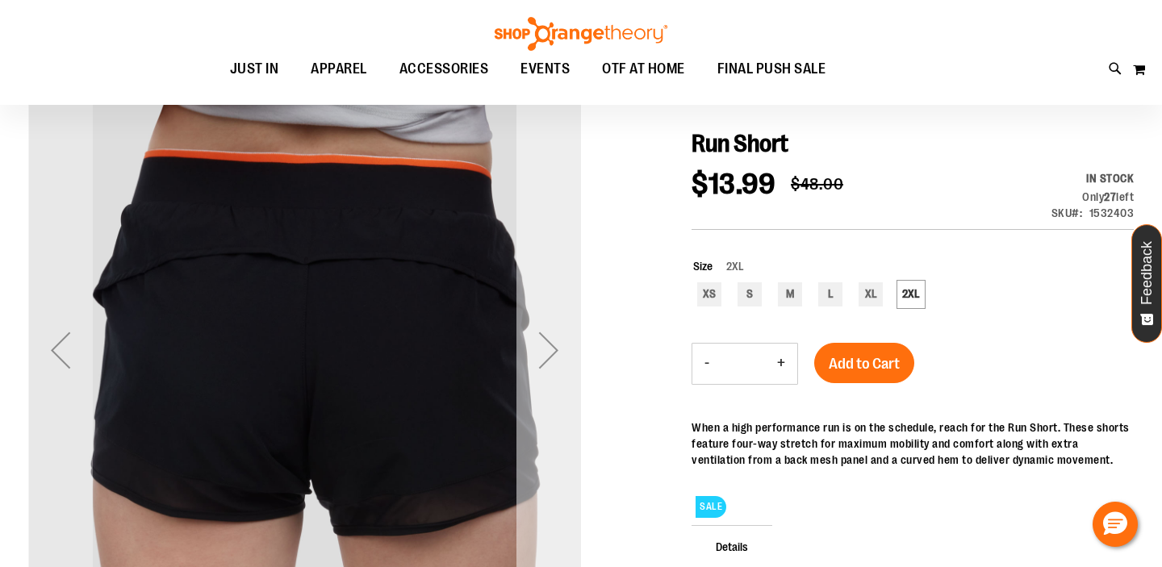
click at [559, 352] on div "Next" at bounding box center [548, 350] width 65 height 65
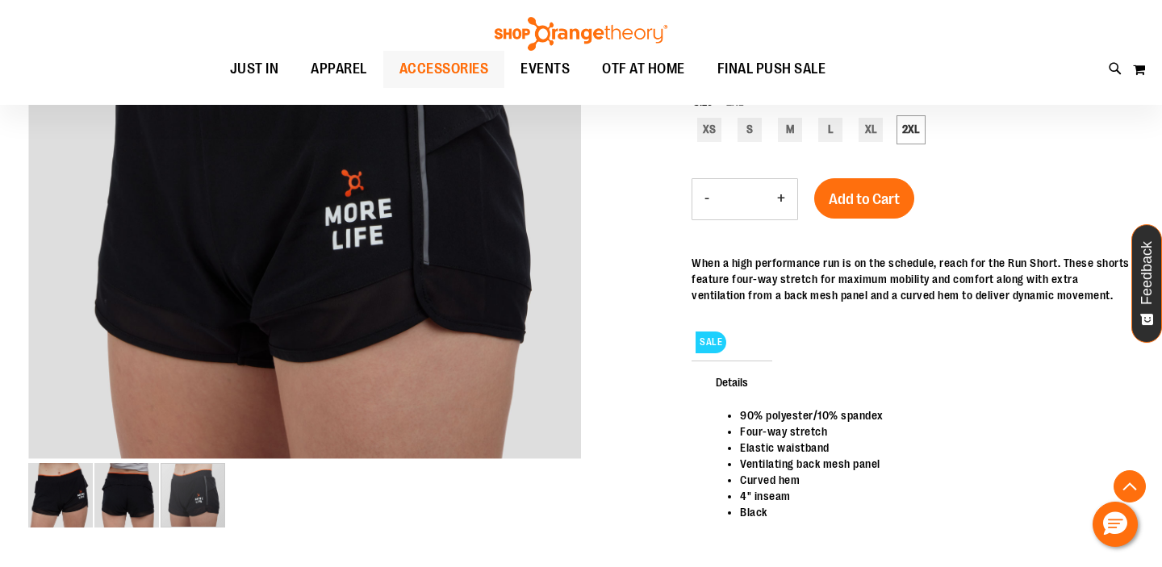
scroll to position [0, 0]
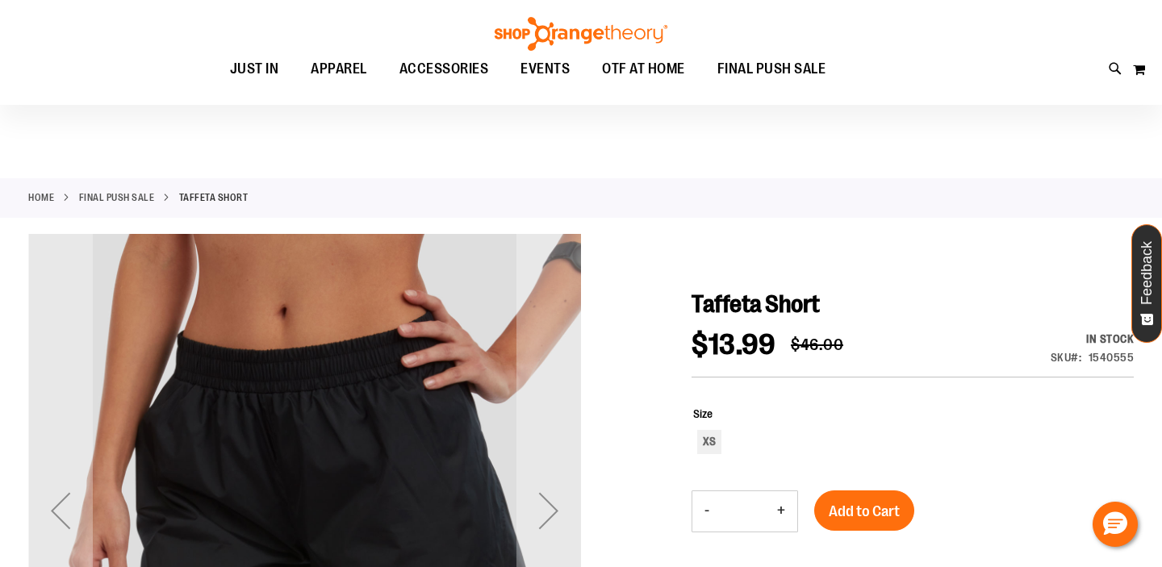
scroll to position [169, 0]
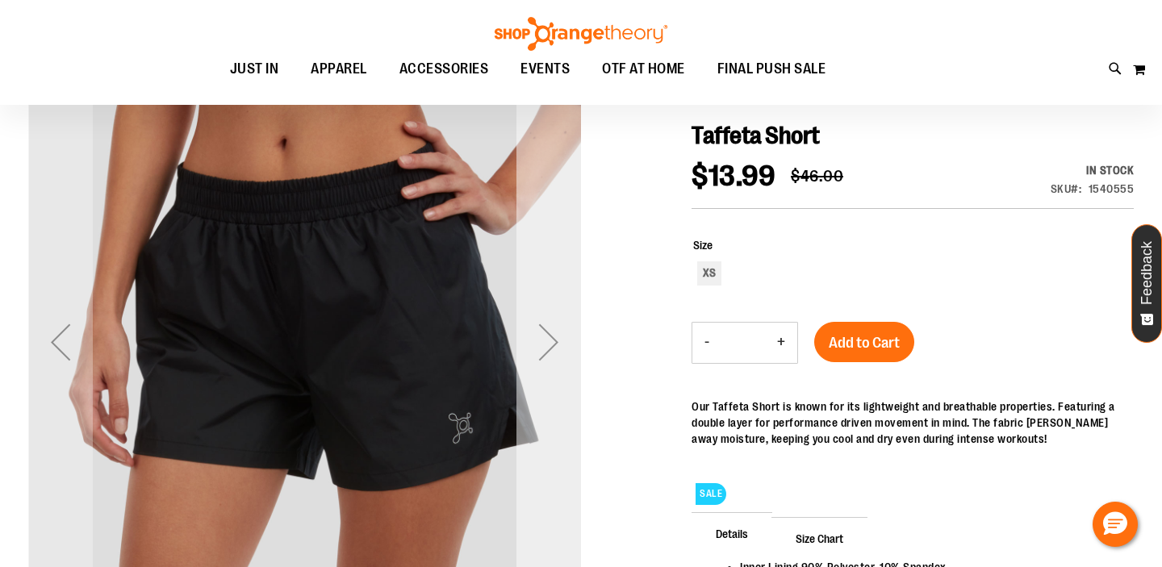
click at [550, 349] on div "Next" at bounding box center [548, 342] width 65 height 65
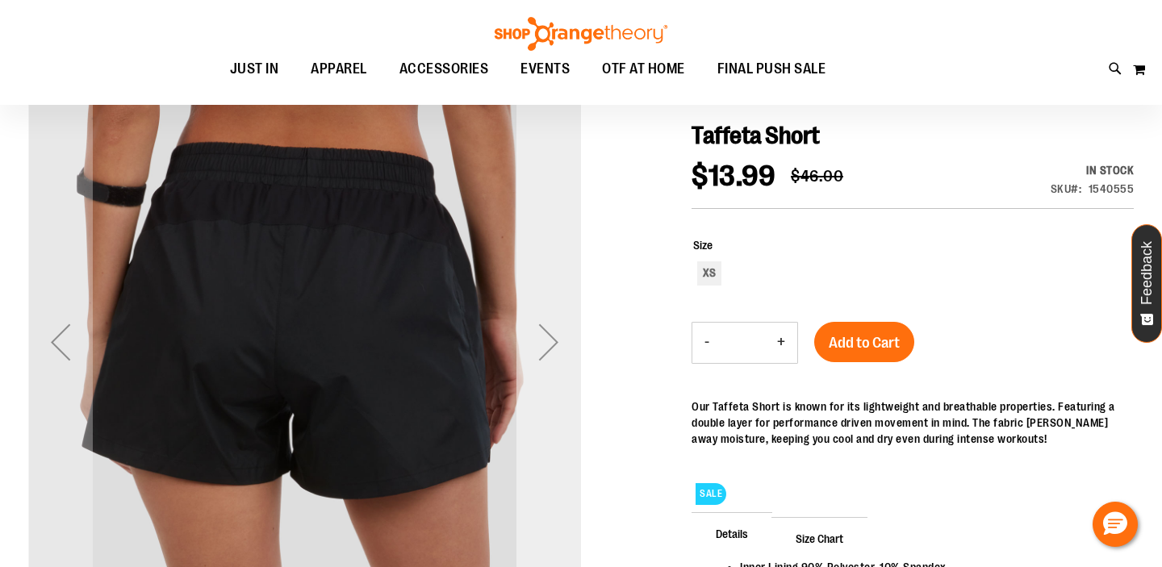
click at [550, 349] on div "Next" at bounding box center [548, 342] width 65 height 65
